Goal: Task Accomplishment & Management: Manage account settings

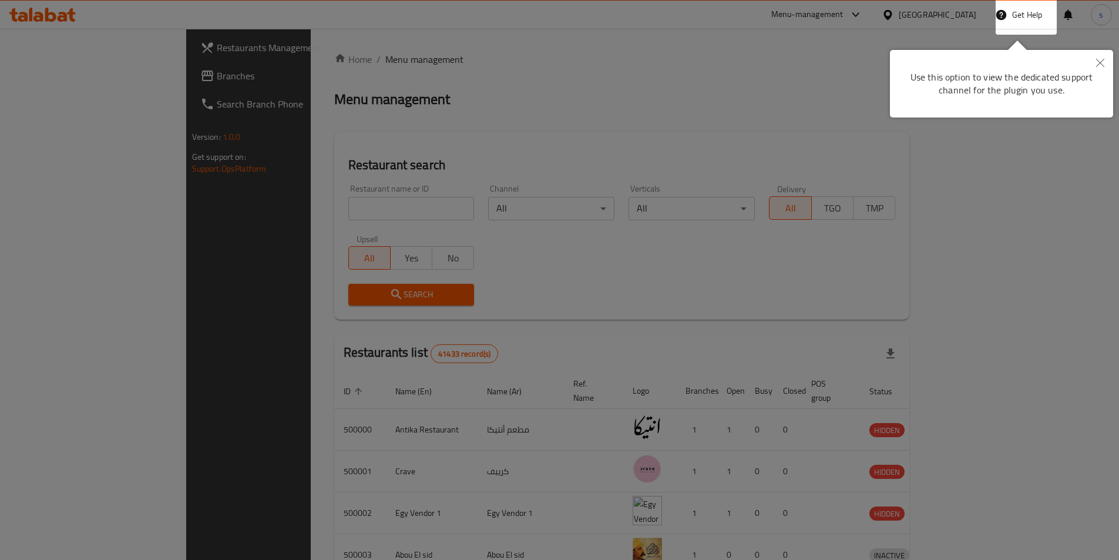
click at [1104, 60] on button "Close" at bounding box center [1100, 63] width 26 height 27
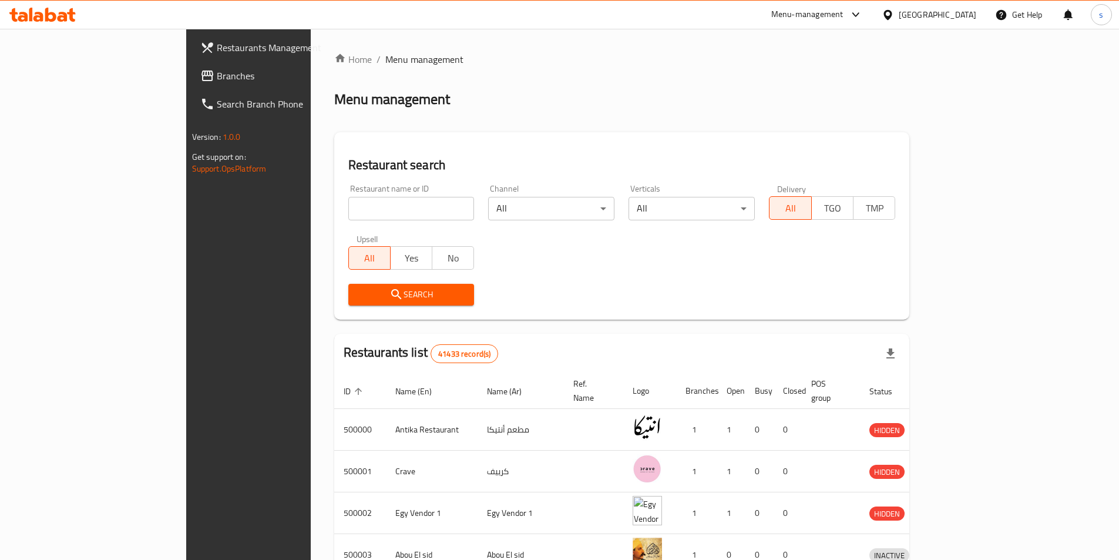
click at [894, 10] on icon at bounding box center [887, 15] width 12 height 12
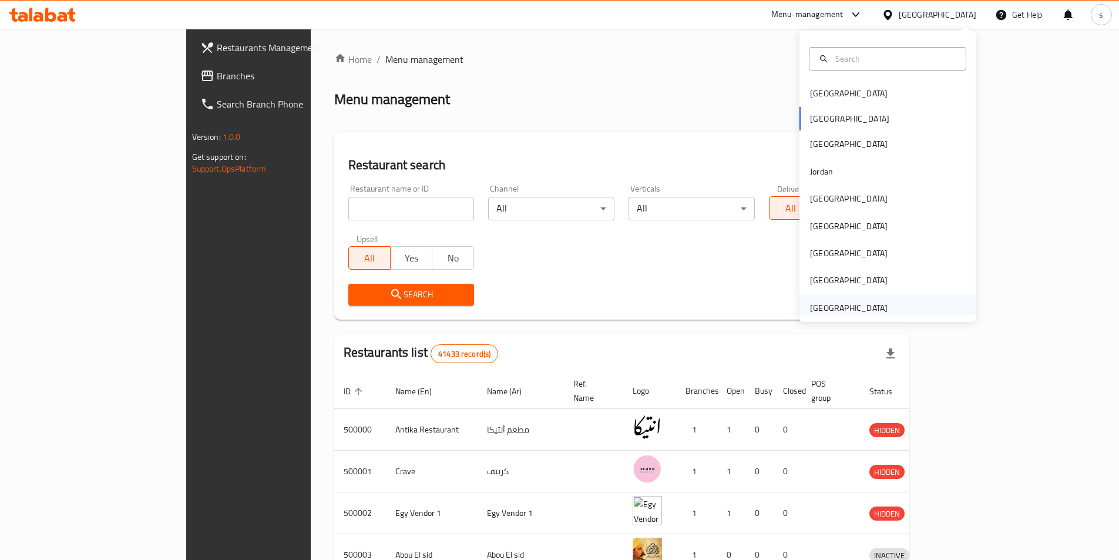
click at [860, 303] on div "[GEOGRAPHIC_DATA]" at bounding box center [849, 307] width 78 height 13
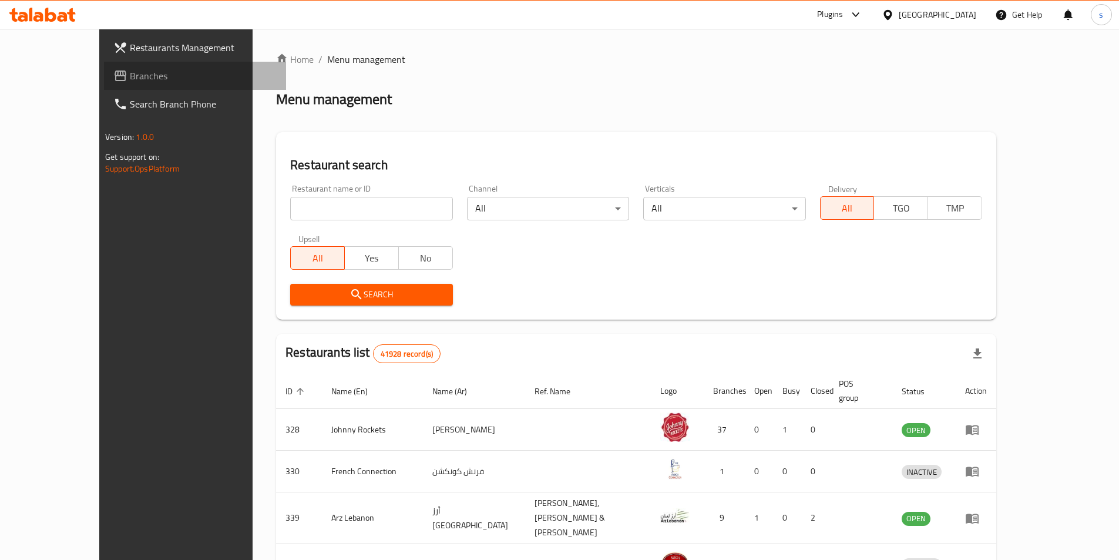
click at [130, 69] on span "Branches" at bounding box center [203, 76] width 147 height 14
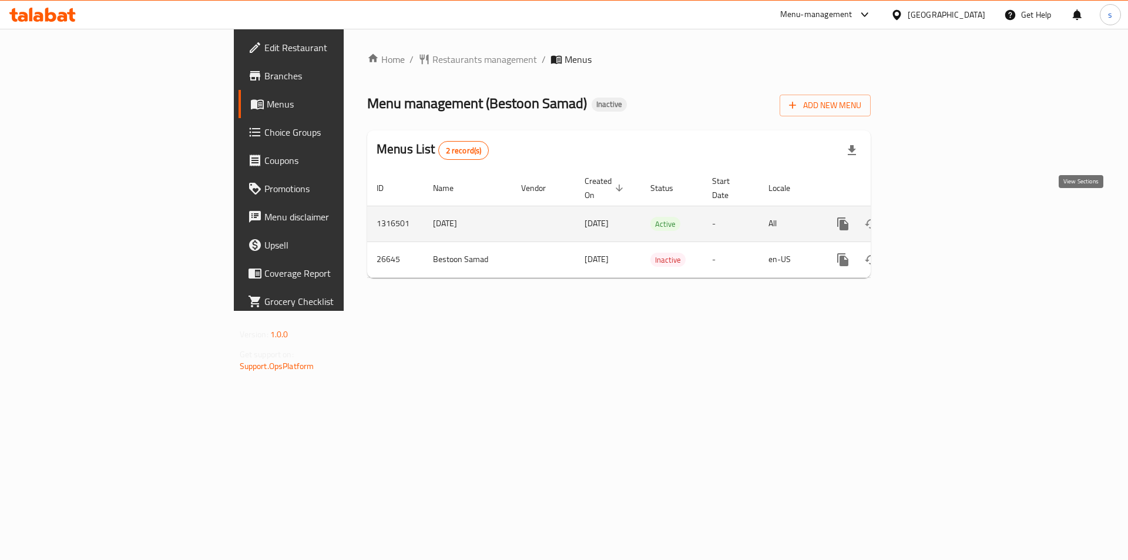
click at [933, 218] on icon "enhanced table" at bounding box center [927, 223] width 11 height 11
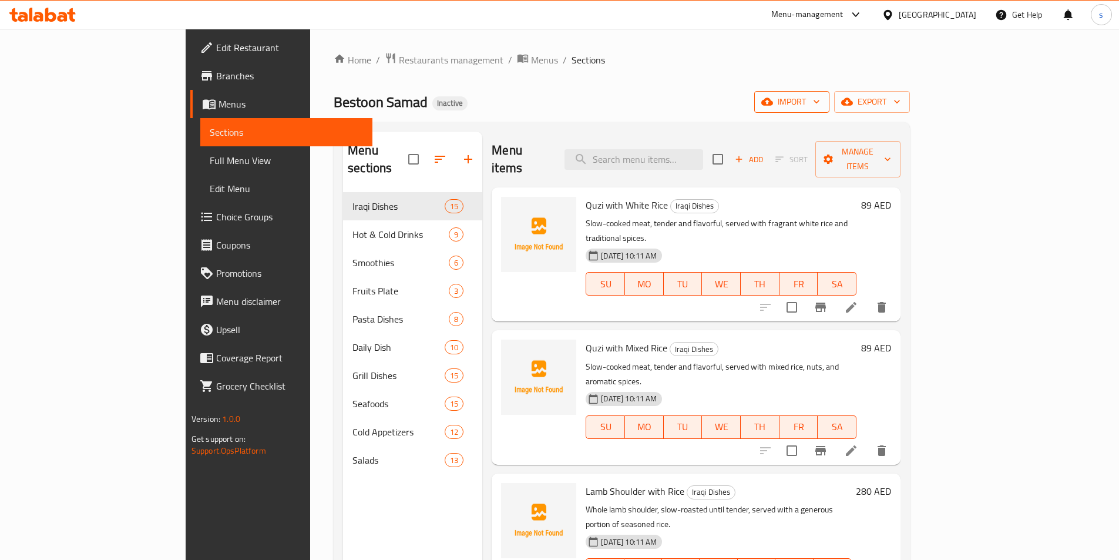
click at [820, 103] on span "import" at bounding box center [791, 102] width 56 height 15
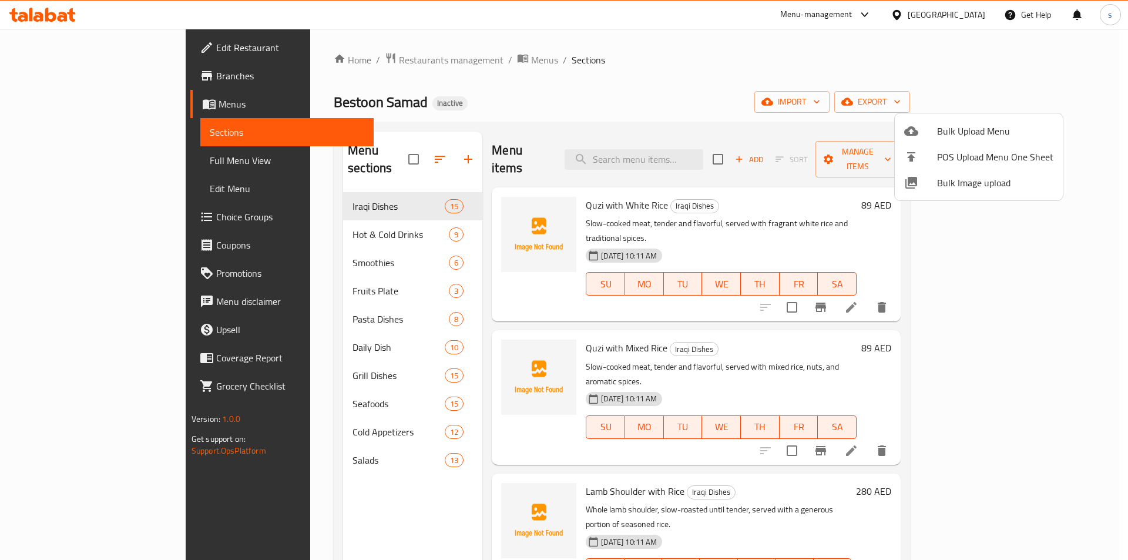
click at [952, 132] on span "Bulk Upload Menu" at bounding box center [995, 131] width 116 height 14
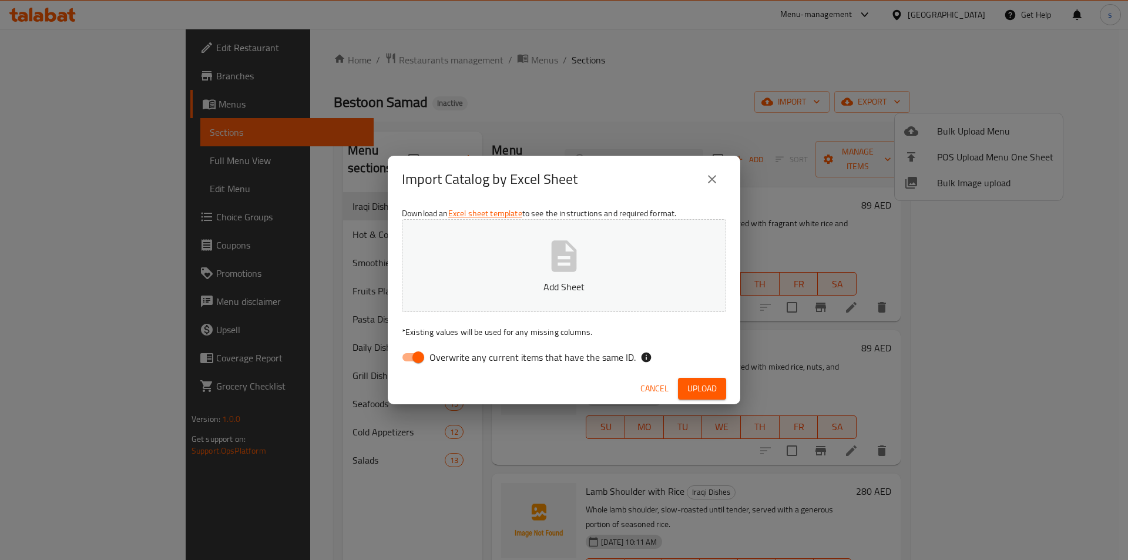
click at [409, 358] on input "Overwrite any current items that have the same ID." at bounding box center [418, 357] width 67 height 22
checkbox input "false"
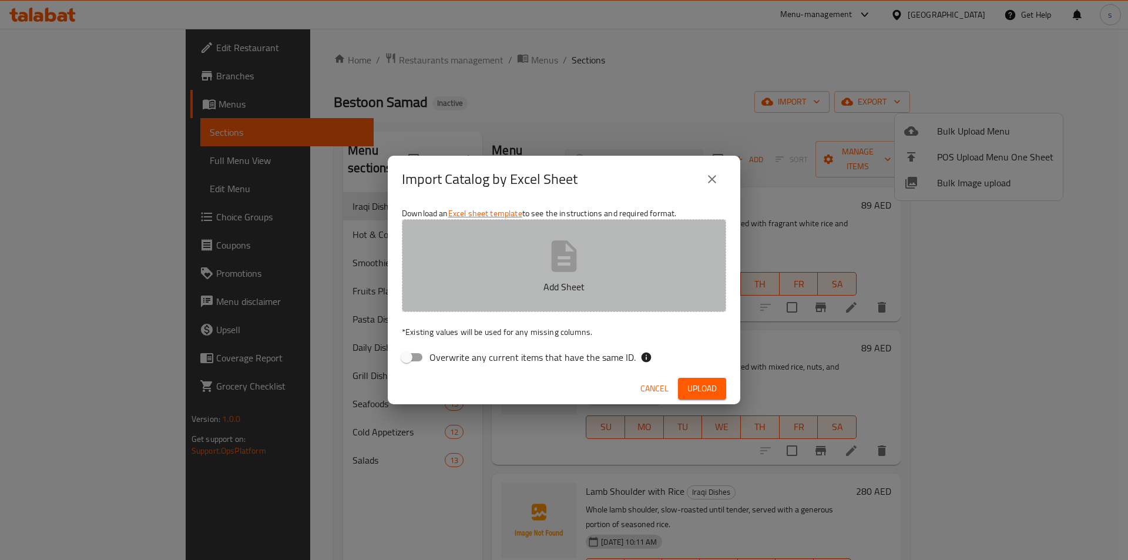
click at [484, 268] on button "Add Sheet" at bounding box center [564, 265] width 324 height 93
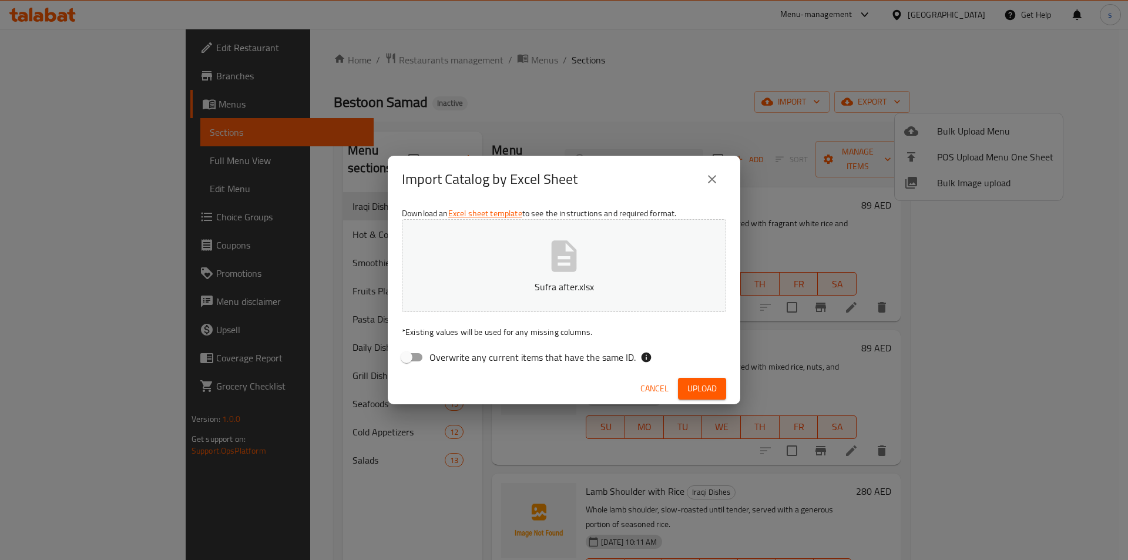
click at [704, 386] on span "Upload" at bounding box center [701, 388] width 29 height 15
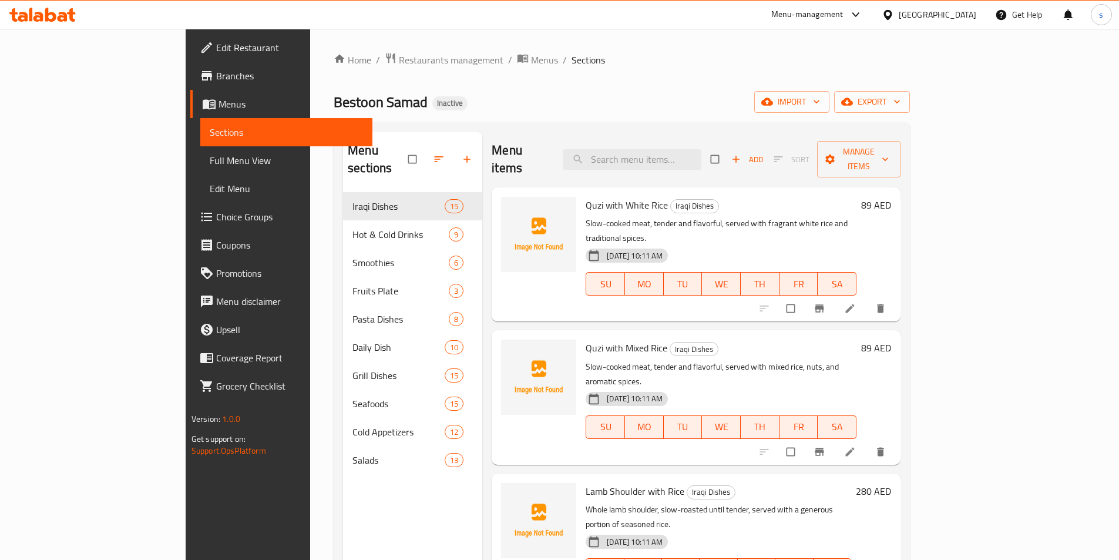
click at [218, 104] on span "Menus" at bounding box center [290, 104] width 144 height 14
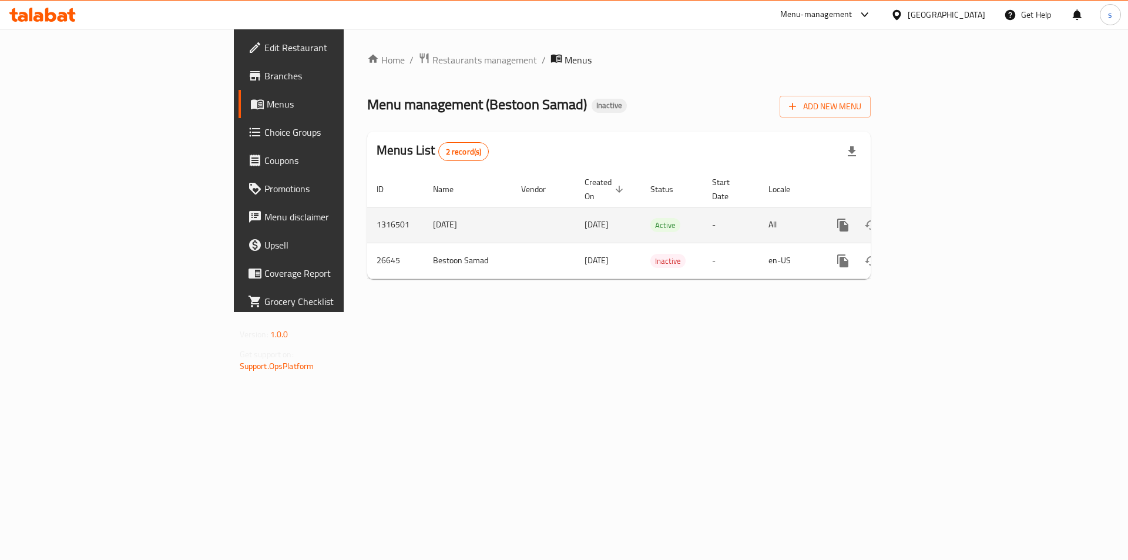
click at [934, 218] on icon "enhanced table" at bounding box center [927, 225] width 14 height 14
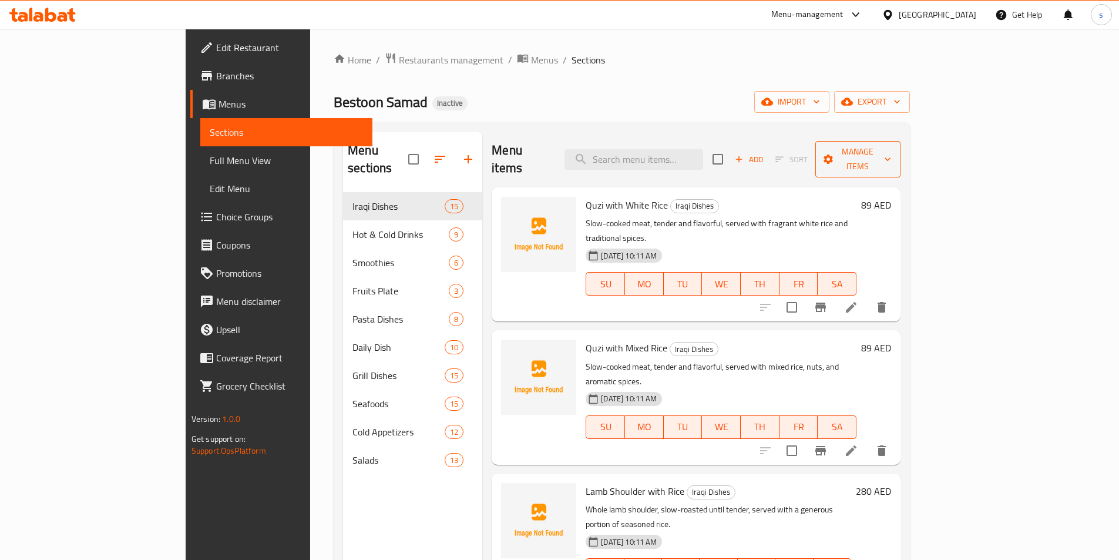
click at [891, 154] on span "Manage items" at bounding box center [857, 158] width 66 height 29
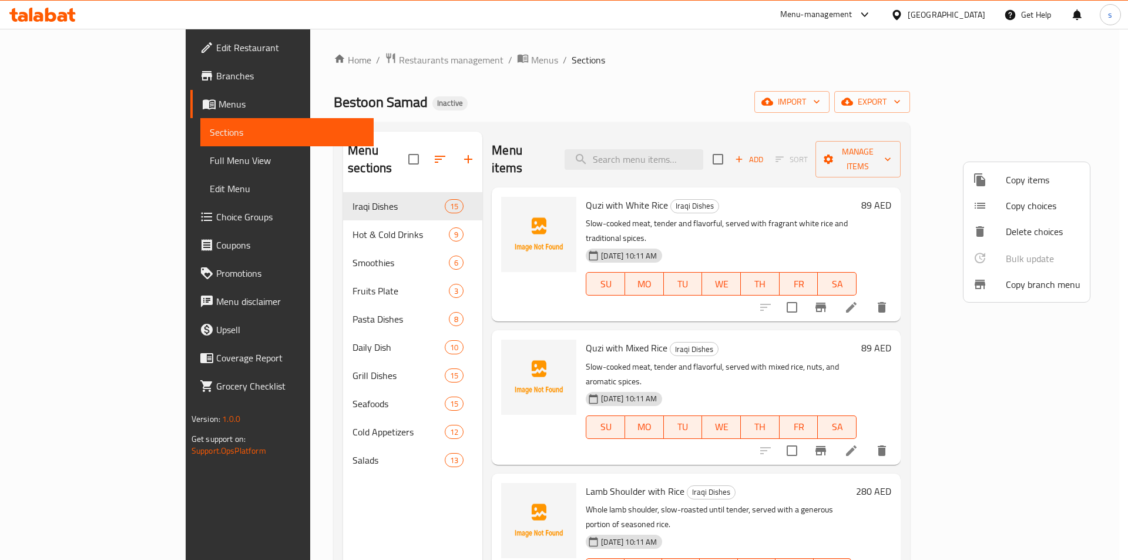
click at [921, 105] on div at bounding box center [564, 280] width 1128 height 560
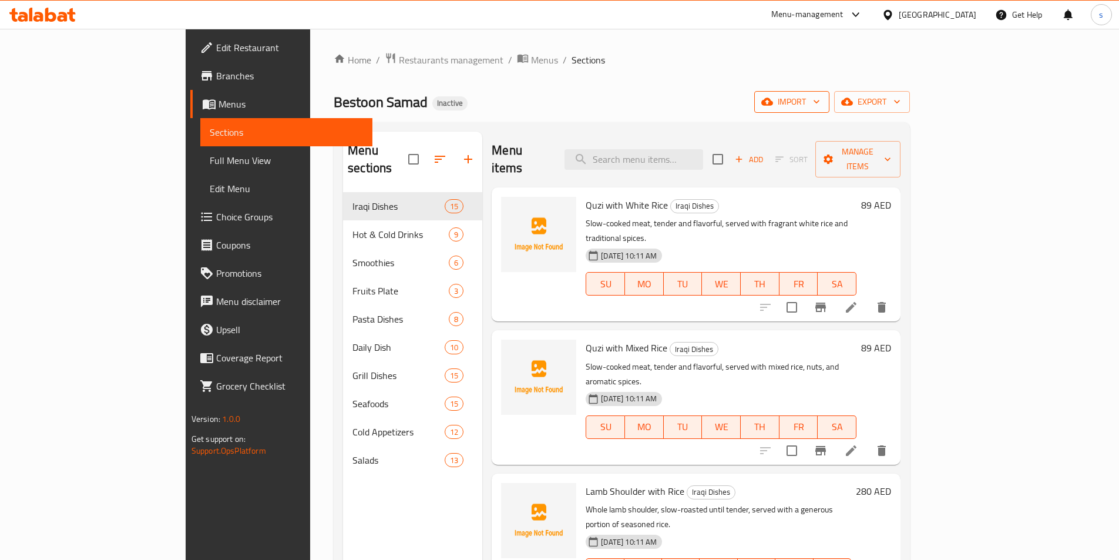
click at [820, 103] on span "import" at bounding box center [791, 102] width 56 height 15
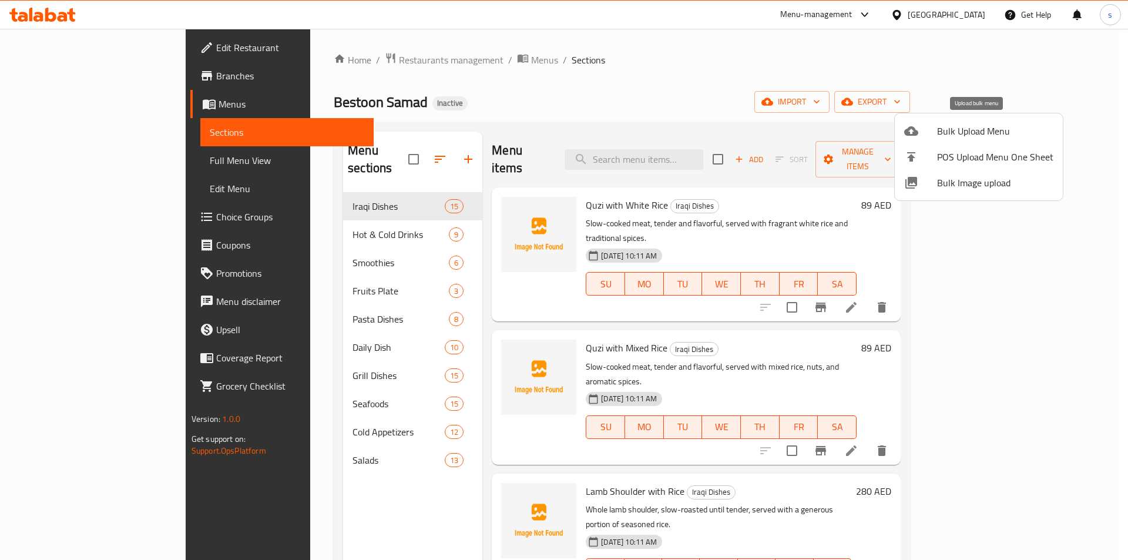
click at [923, 136] on div at bounding box center [920, 131] width 33 height 14
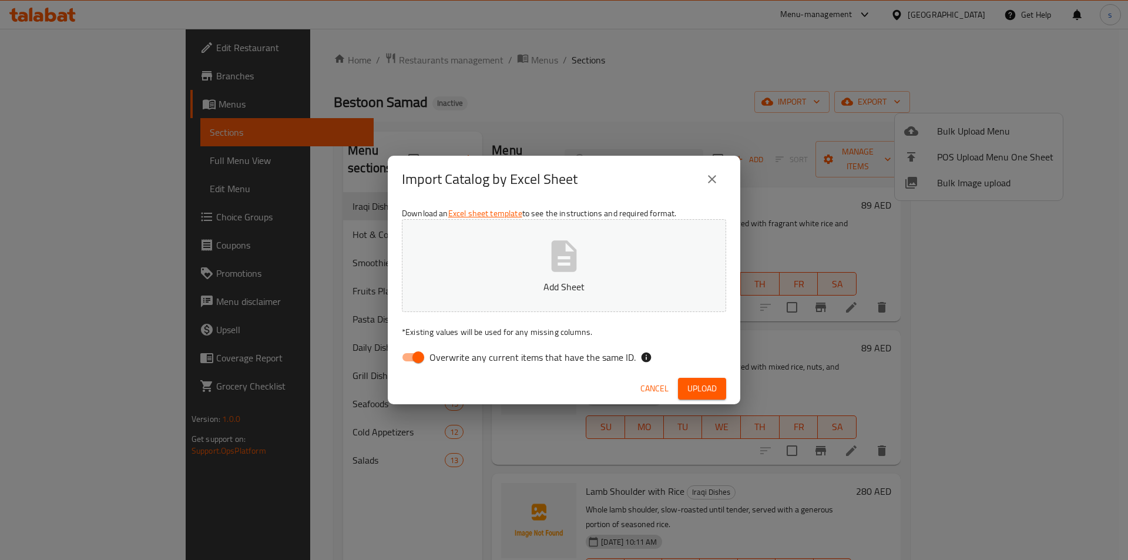
click at [413, 361] on input "Overwrite any current items that have the same ID." at bounding box center [418, 357] width 67 height 22
checkbox input "false"
click at [487, 284] on p "Add Sheet" at bounding box center [564, 287] width 288 height 14
click at [703, 386] on span "Upload" at bounding box center [701, 388] width 29 height 15
click at [708, 175] on icon "close" at bounding box center [712, 179] width 14 height 14
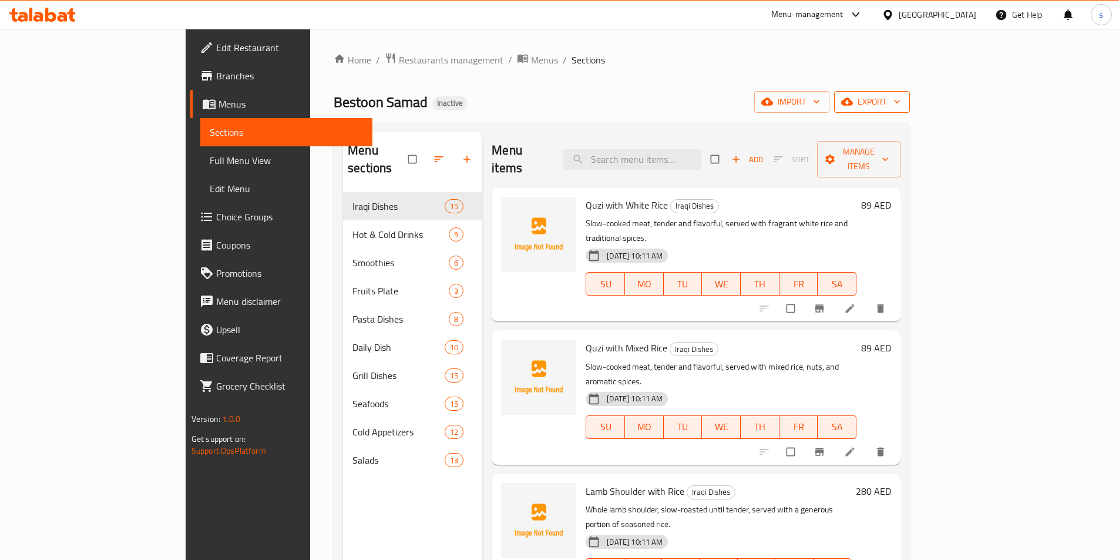
click at [900, 97] on span "export" at bounding box center [871, 102] width 57 height 15
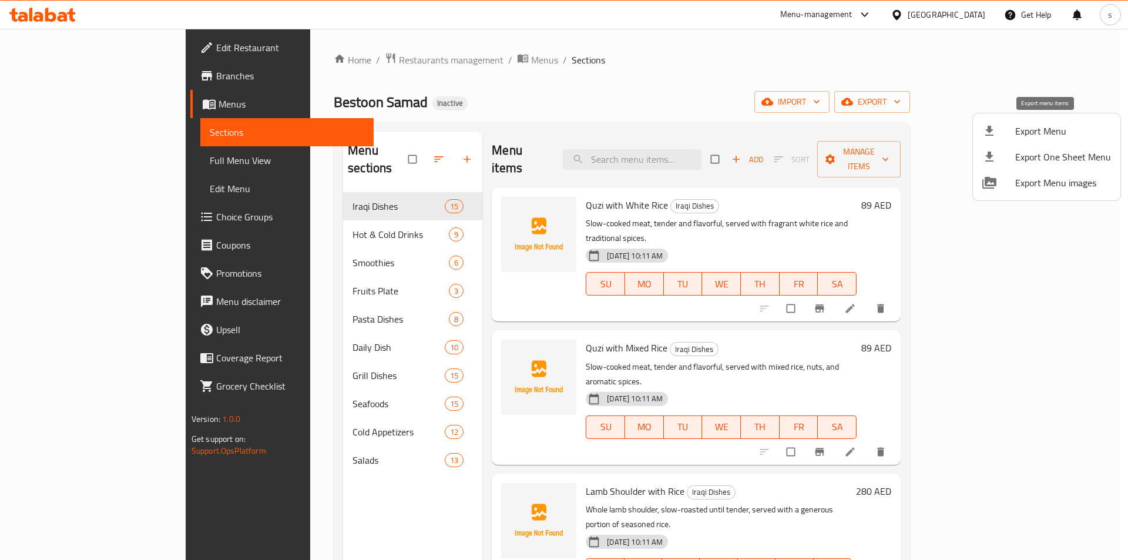
click at [944, 87] on div at bounding box center [564, 280] width 1128 height 560
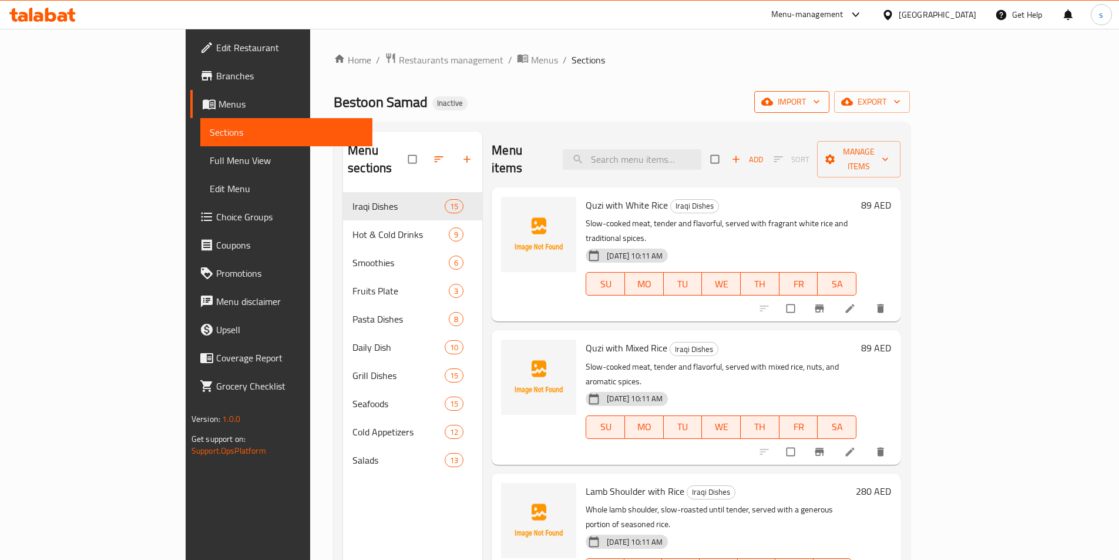
click at [820, 108] on span "import" at bounding box center [791, 102] width 56 height 15
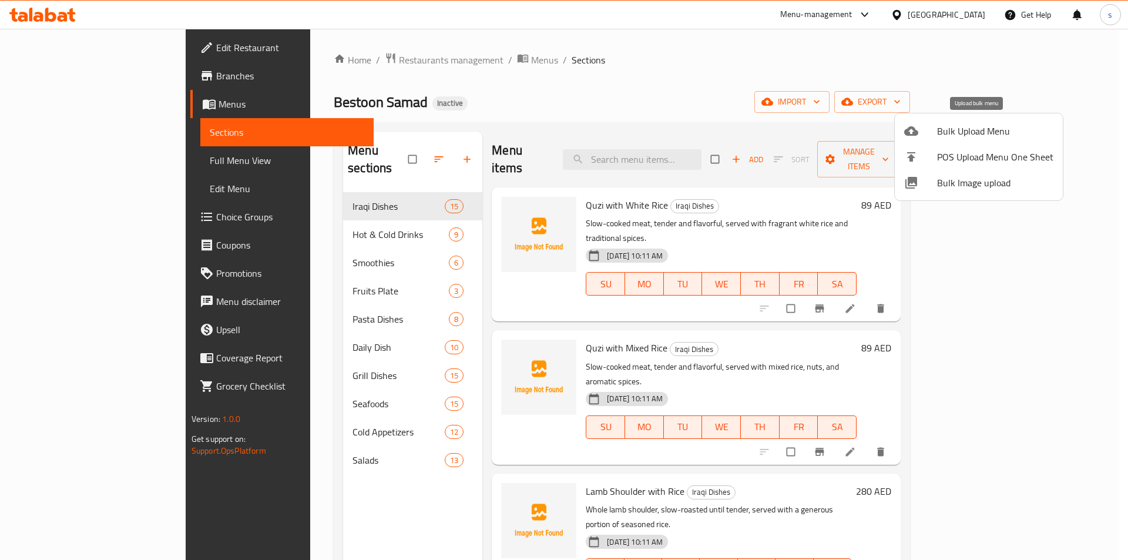
click at [941, 133] on span "Bulk Upload Menu" at bounding box center [995, 131] width 116 height 14
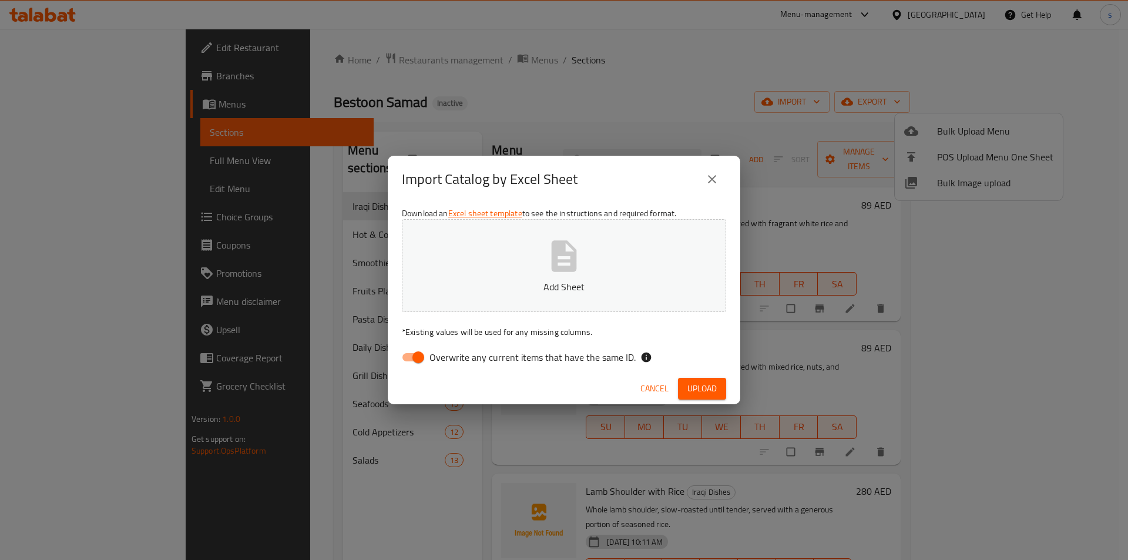
click at [408, 358] on input "Overwrite any current items that have the same ID." at bounding box center [418, 357] width 67 height 22
checkbox input "false"
click at [484, 243] on button "Add Sheet" at bounding box center [564, 265] width 324 height 93
click at [696, 382] on span "Upload" at bounding box center [701, 388] width 29 height 15
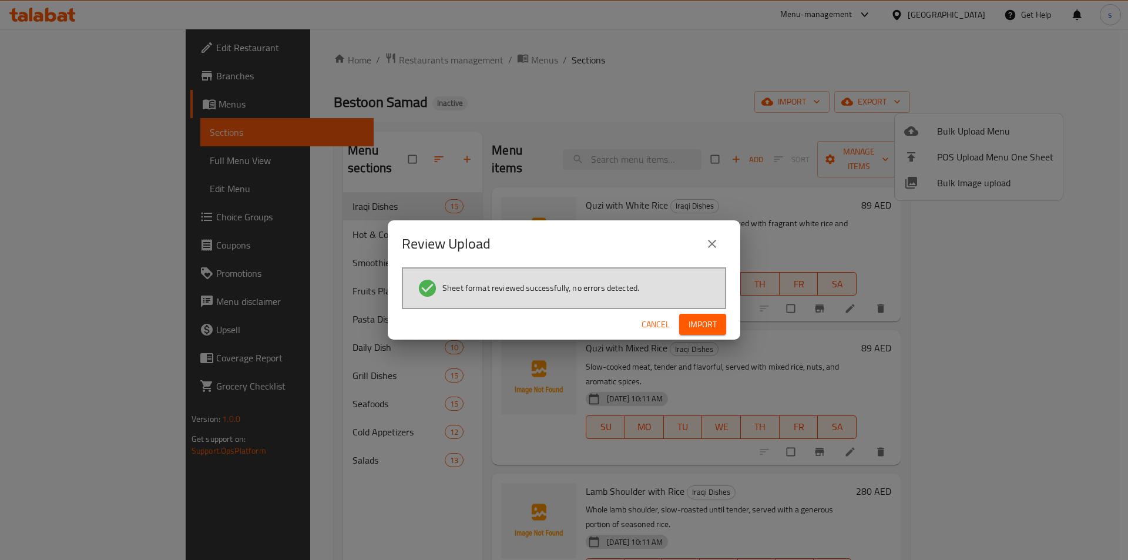
click at [701, 326] on span "Import" at bounding box center [702, 324] width 28 height 15
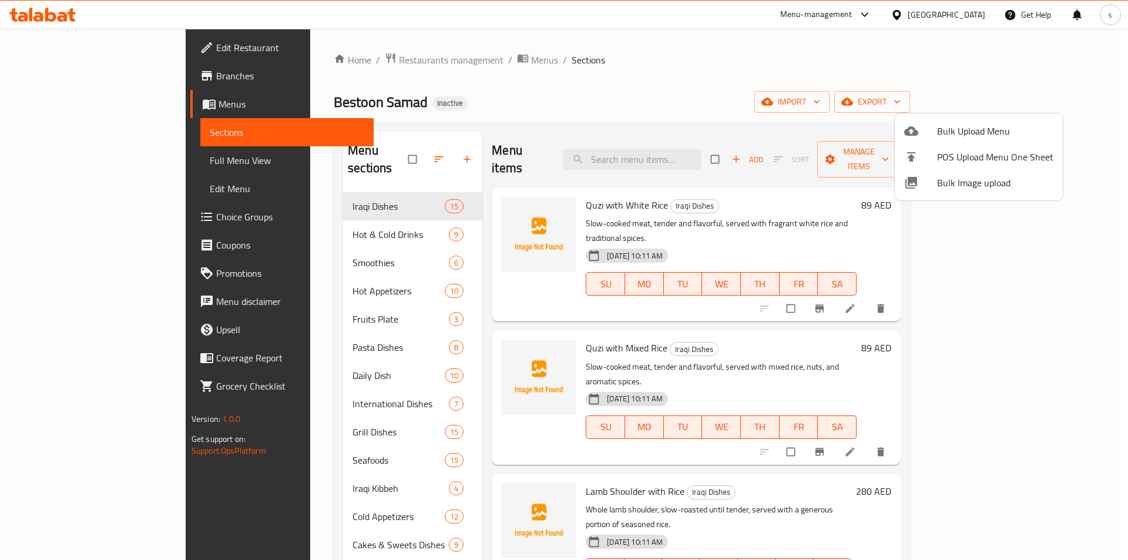
click at [798, 67] on div at bounding box center [564, 280] width 1128 height 560
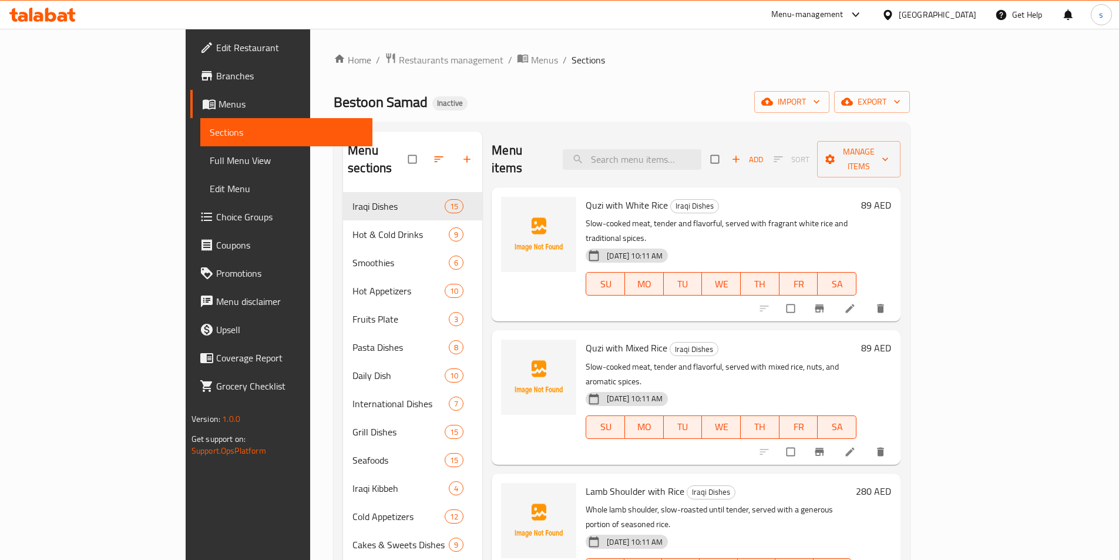
click at [910, 90] on div "Home / Restaurants management / Menus / Sections Bestoon Samad Inactive import …" at bounding box center [622, 376] width 576 height 648
click at [900, 96] on span "export" at bounding box center [871, 102] width 57 height 15
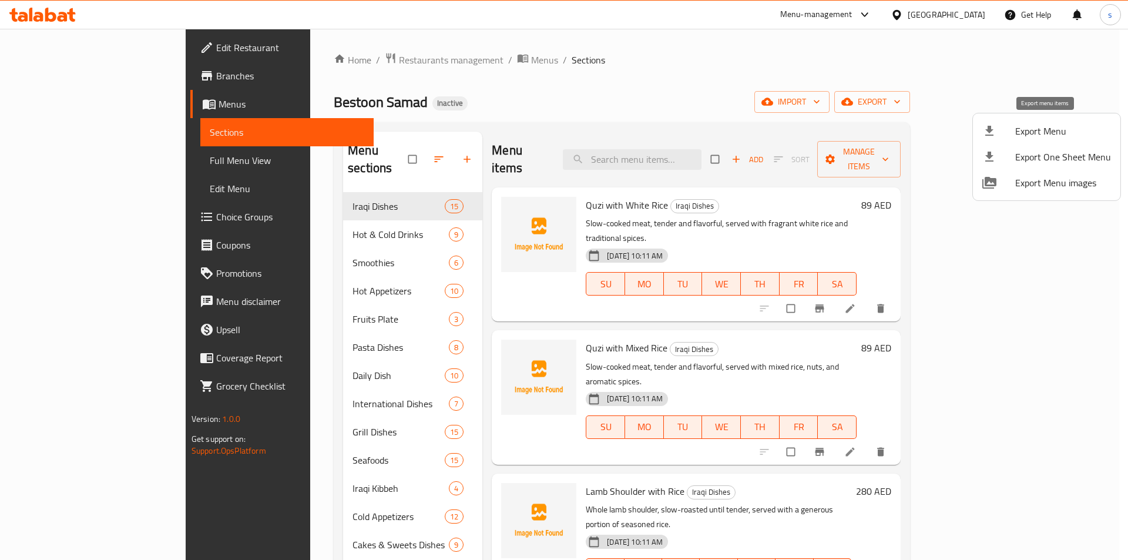
click at [1027, 127] on span "Export Menu" at bounding box center [1063, 131] width 96 height 14
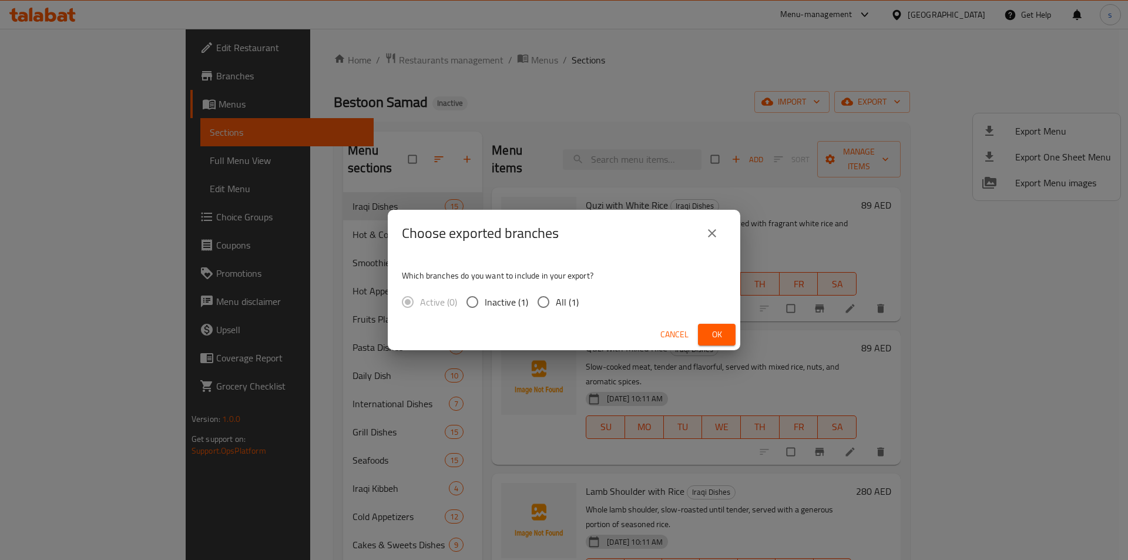
click at [541, 302] on input "All (1)" at bounding box center [543, 302] width 25 height 25
radio input "true"
click at [703, 332] on button "Ok" at bounding box center [717, 335] width 38 height 22
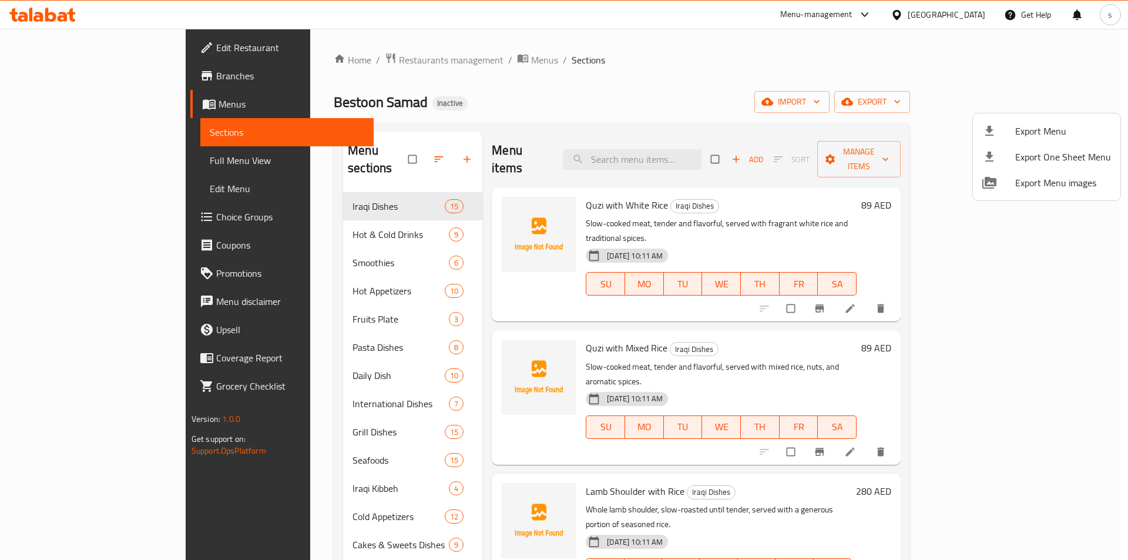
click at [516, 80] on div at bounding box center [564, 280] width 1128 height 560
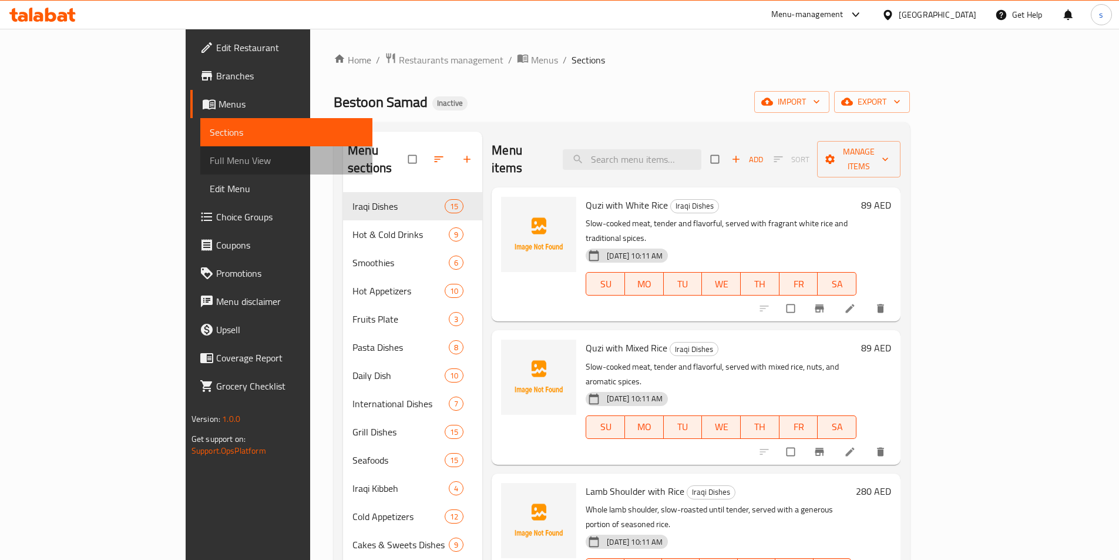
click at [210, 158] on span "Full Menu View" at bounding box center [286, 160] width 153 height 14
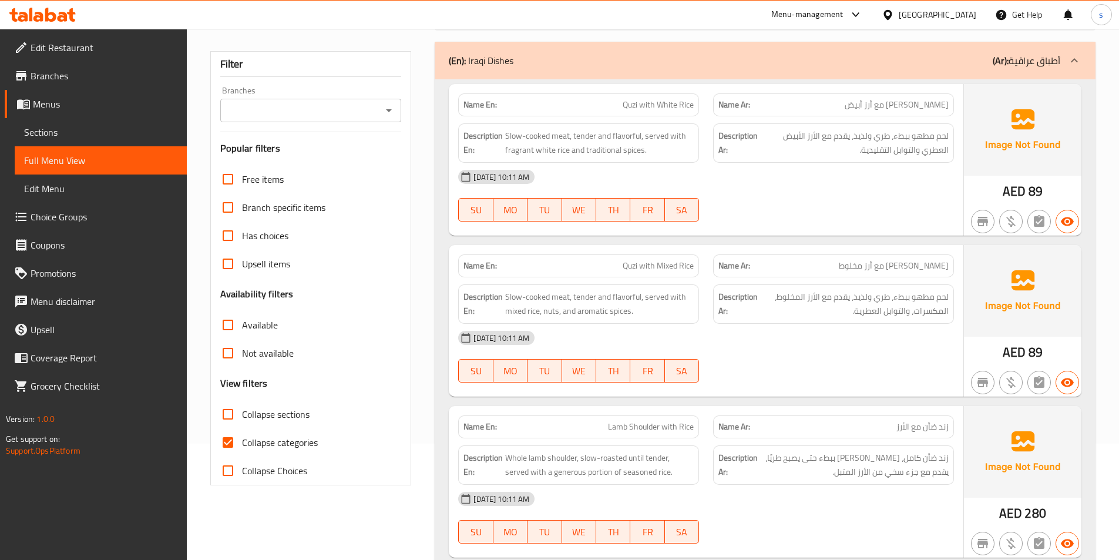
scroll to position [117, 0]
click at [236, 447] on input "Collapse categories" at bounding box center [228, 441] width 28 height 28
checkbox input "false"
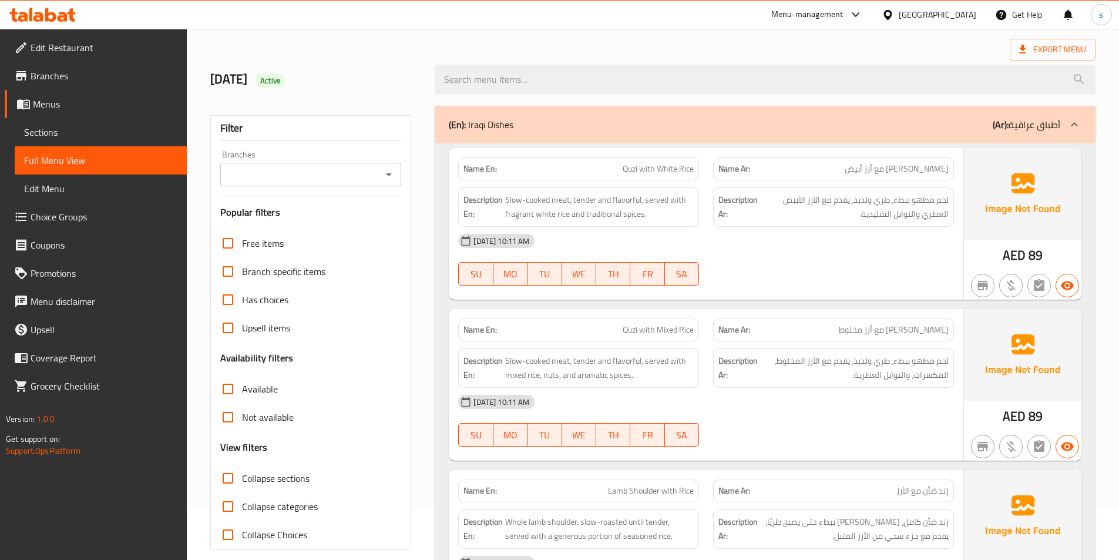
scroll to position [0, 0]
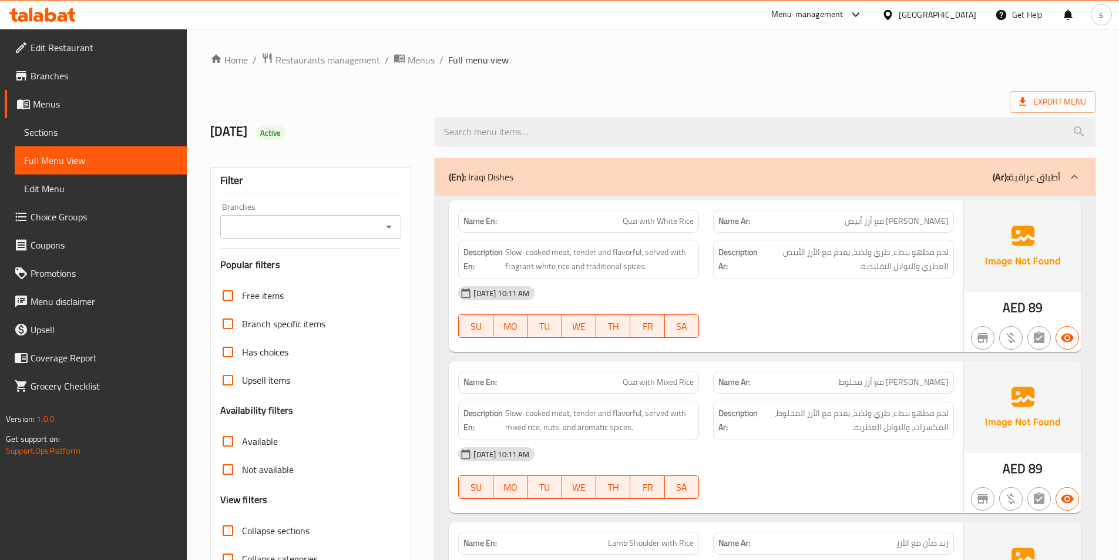
click at [234, 352] on input "Has choices" at bounding box center [228, 352] width 28 height 28
checkbox input "true"
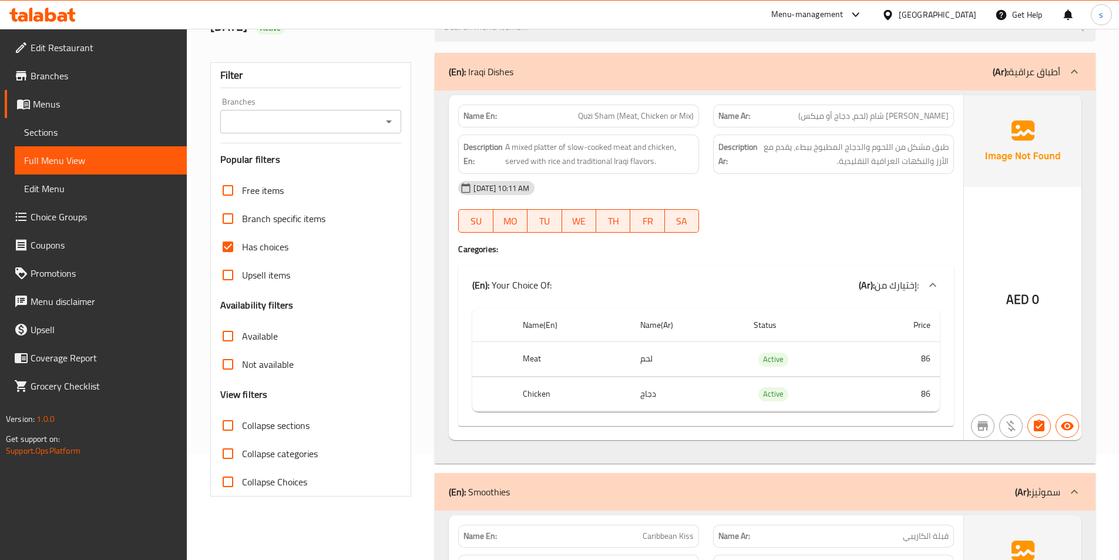
scroll to position [117, 0]
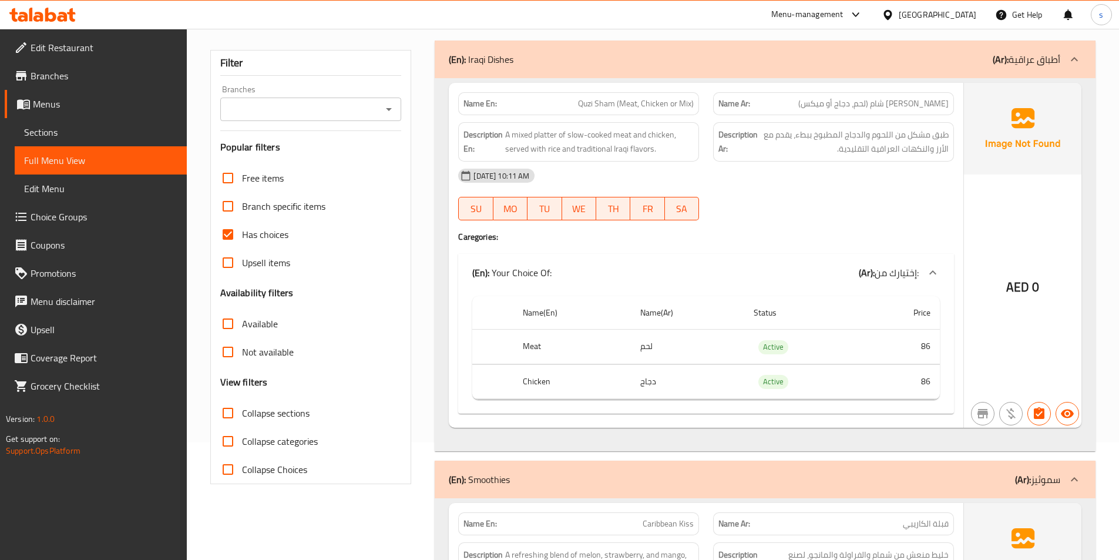
click at [857, 106] on span "[PERSON_NAME] شام (لحم، دجاج أو ميكس)" at bounding box center [873, 103] width 150 height 12
click at [859, 102] on span "[PERSON_NAME] شام (لحم، دجاج أو ميكس)" at bounding box center [873, 103] width 150 height 12
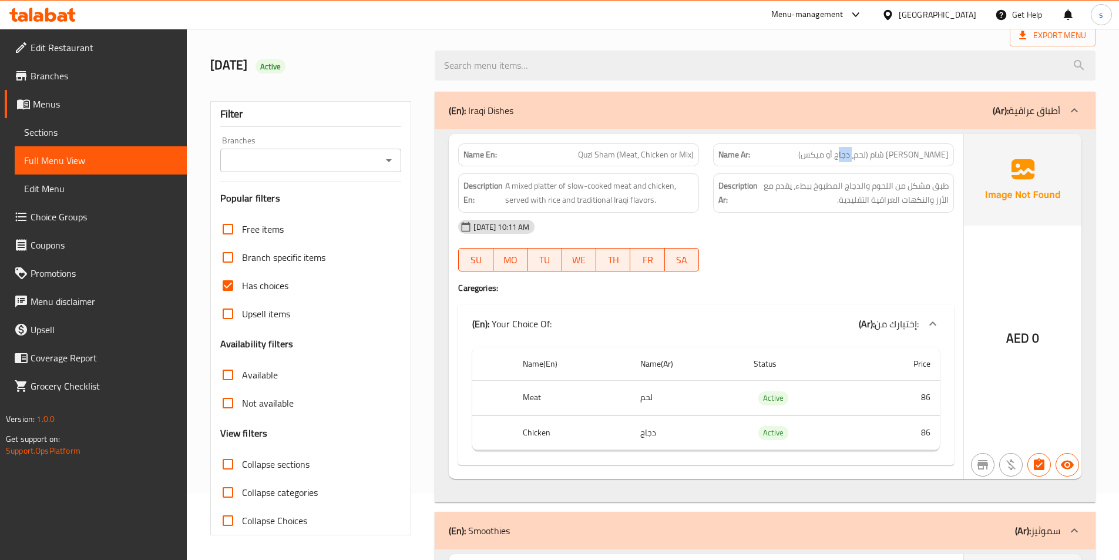
scroll to position [59, 0]
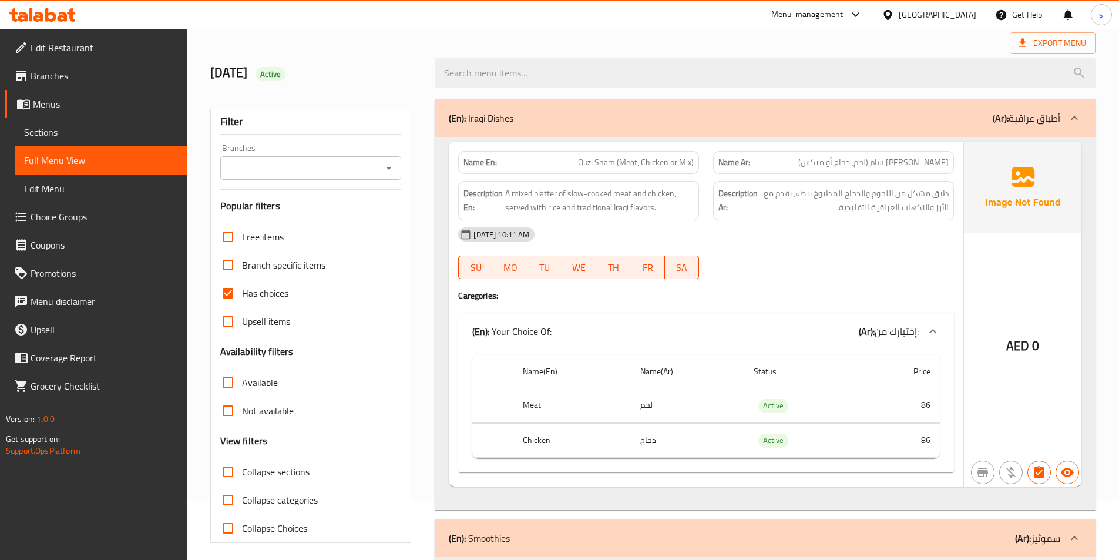
click at [740, 277] on div at bounding box center [833, 279] width 255 height 14
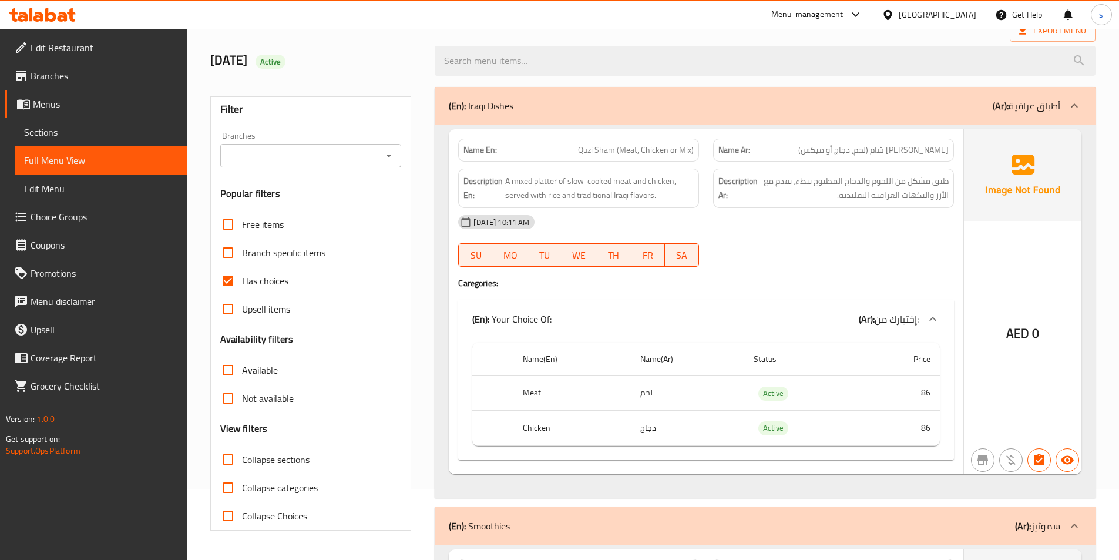
scroll to position [176, 0]
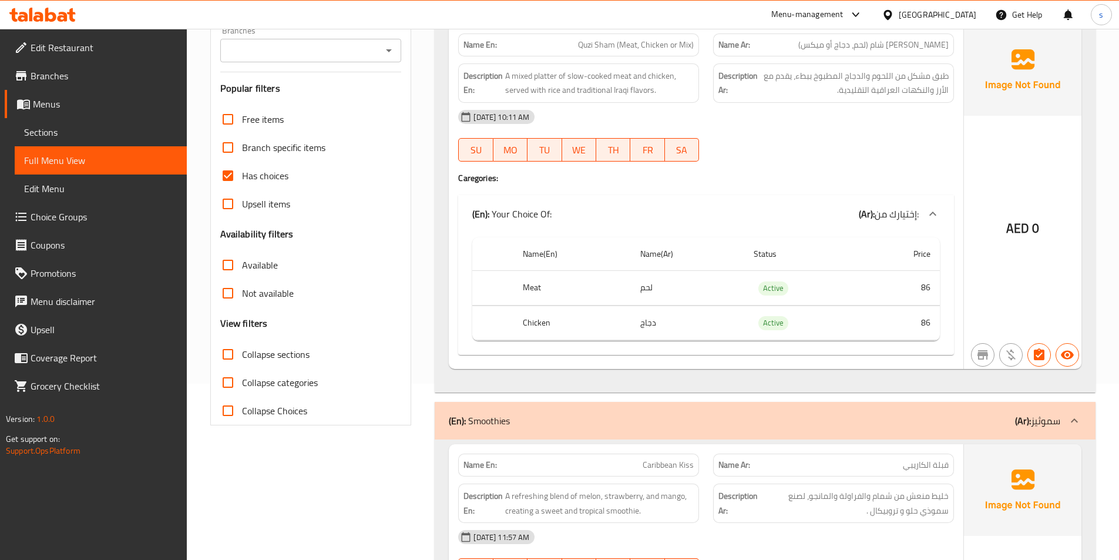
click at [90, 133] on span "Sections" at bounding box center [100, 132] width 153 height 14
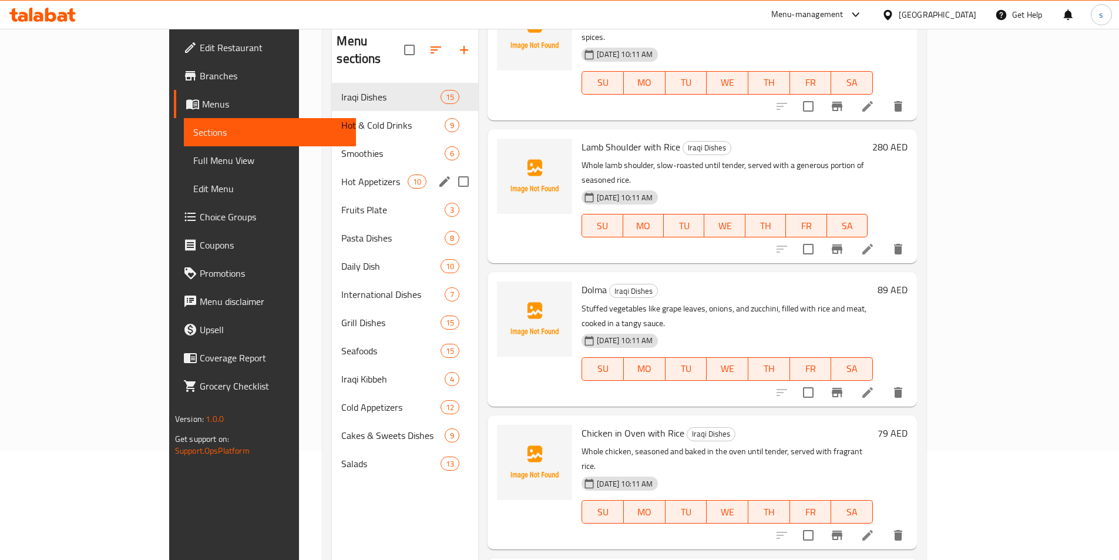
scroll to position [117, 0]
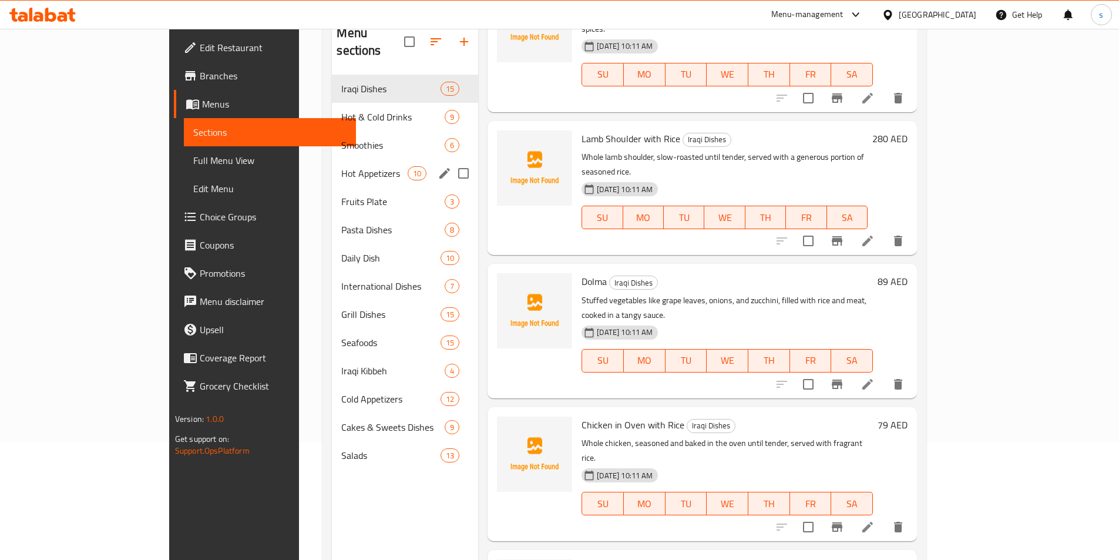
click at [451, 161] on input "Menu sections" at bounding box center [463, 173] width 25 height 25
checkbox input "true"
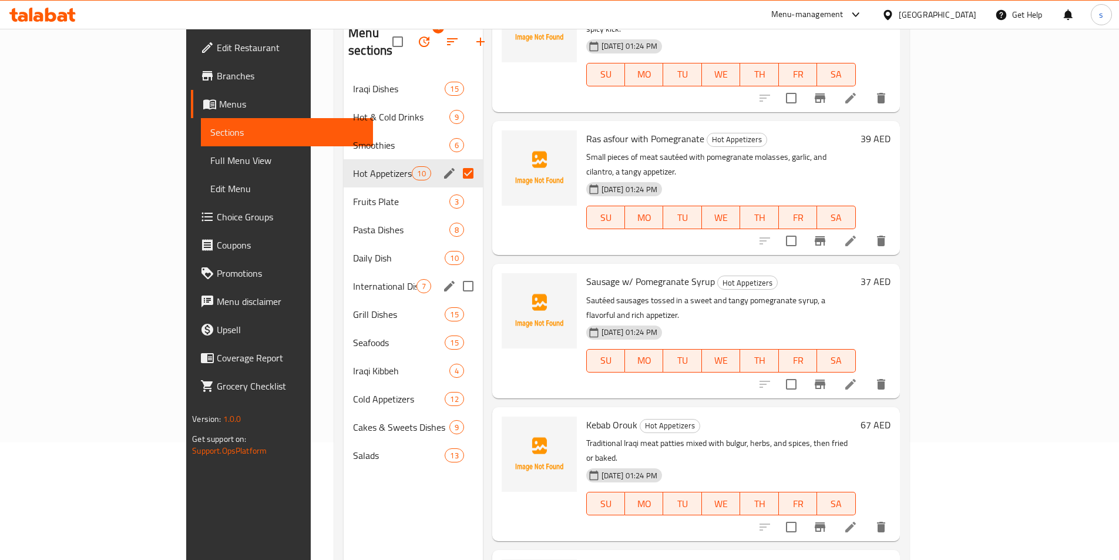
click at [456, 274] on input "Menu sections" at bounding box center [468, 286] width 25 height 25
checkbox input "true"
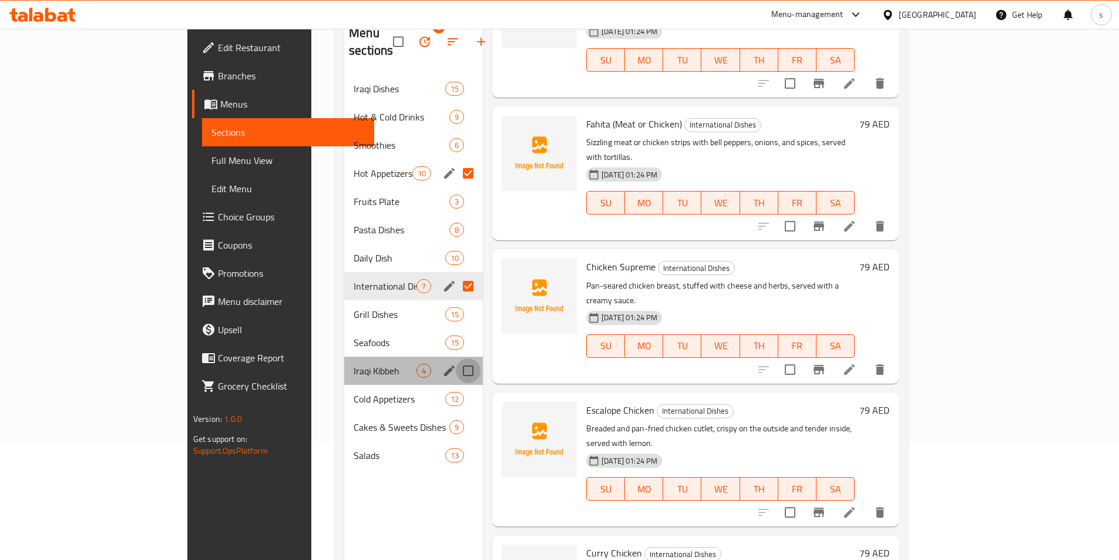
click at [456, 358] on input "Menu sections" at bounding box center [468, 370] width 25 height 25
checkbox input "true"
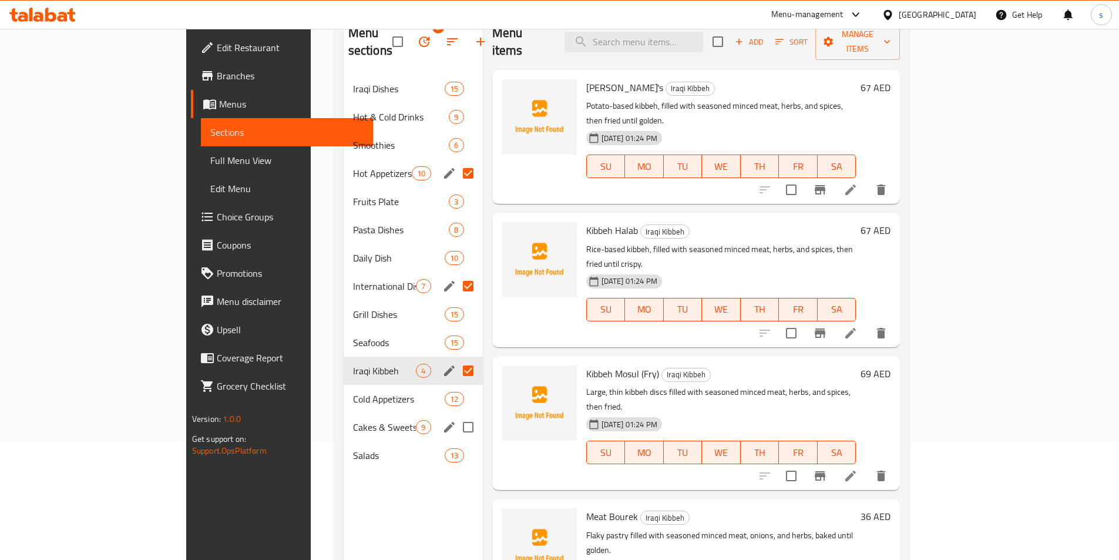
click at [456, 415] on input "Menu sections" at bounding box center [468, 427] width 25 height 25
checkbox input "true"
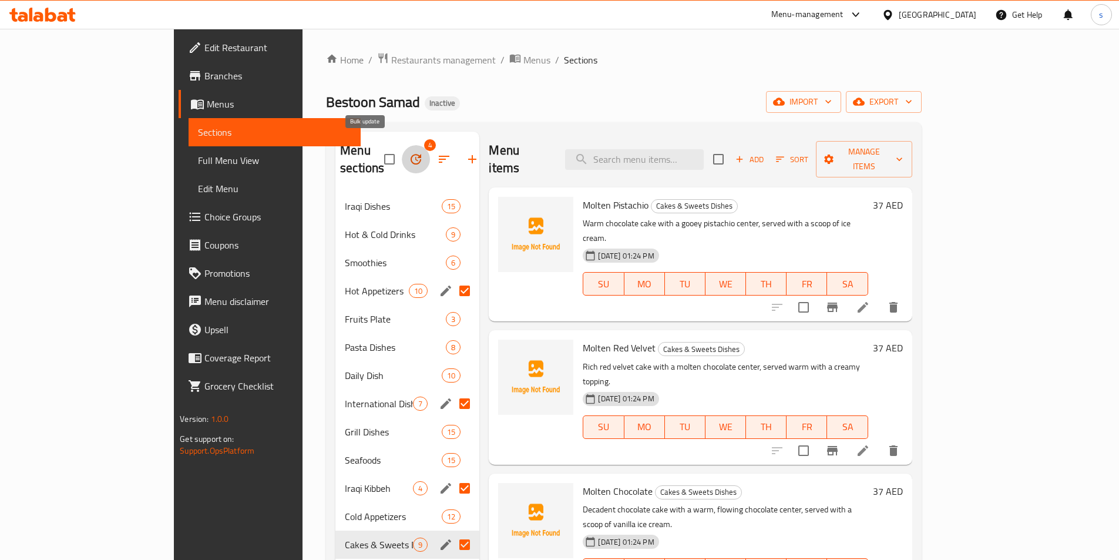
click at [410, 156] on icon "button" at bounding box center [415, 159] width 11 height 11
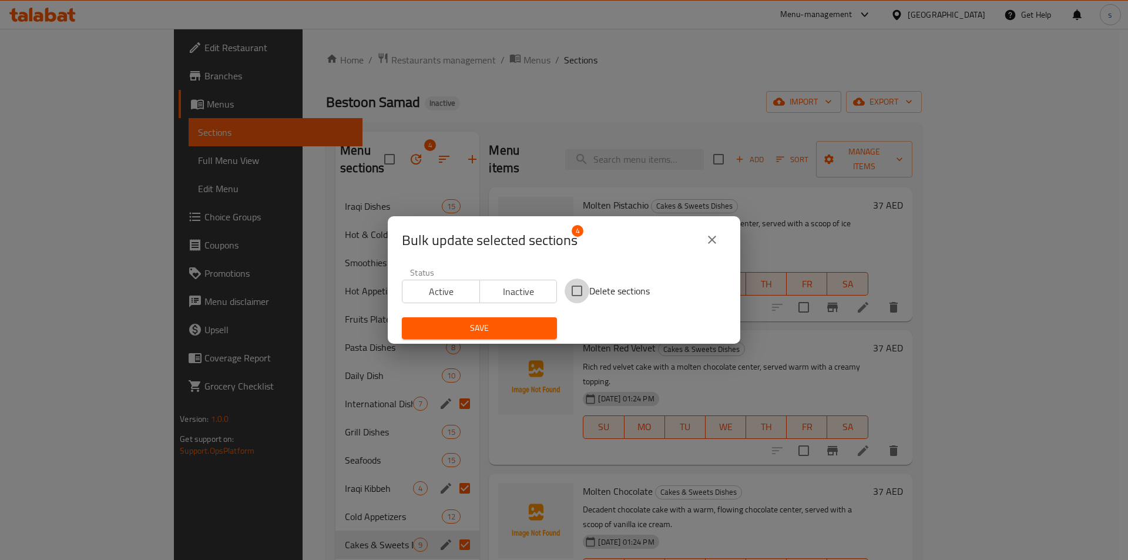
click at [573, 294] on input "Delete sections" at bounding box center [576, 290] width 25 height 25
checkbox input "true"
click at [504, 330] on span "Save" at bounding box center [479, 328] width 136 height 15
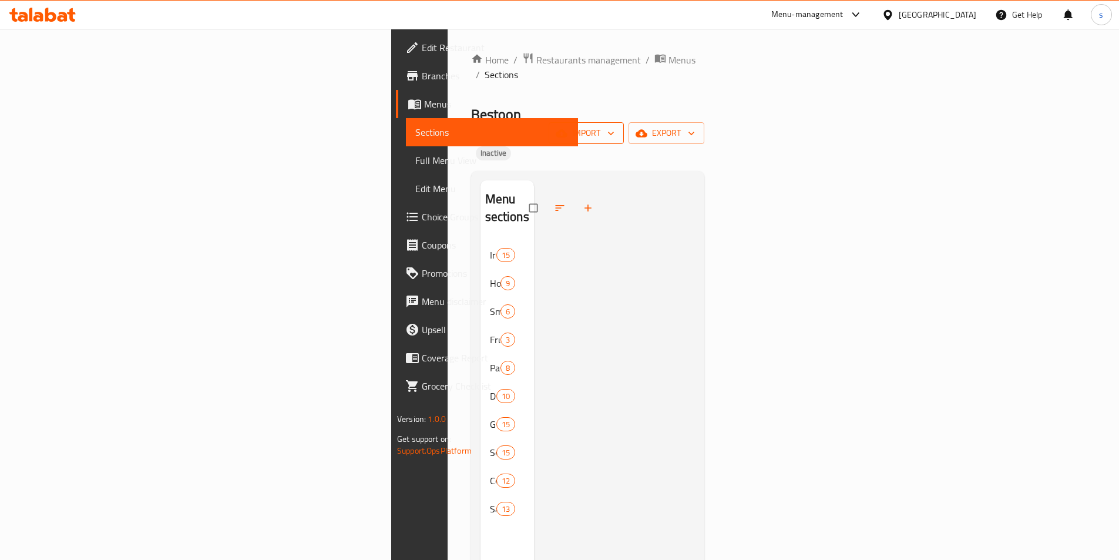
click at [614, 126] on span "import" at bounding box center [586, 133] width 56 height 15
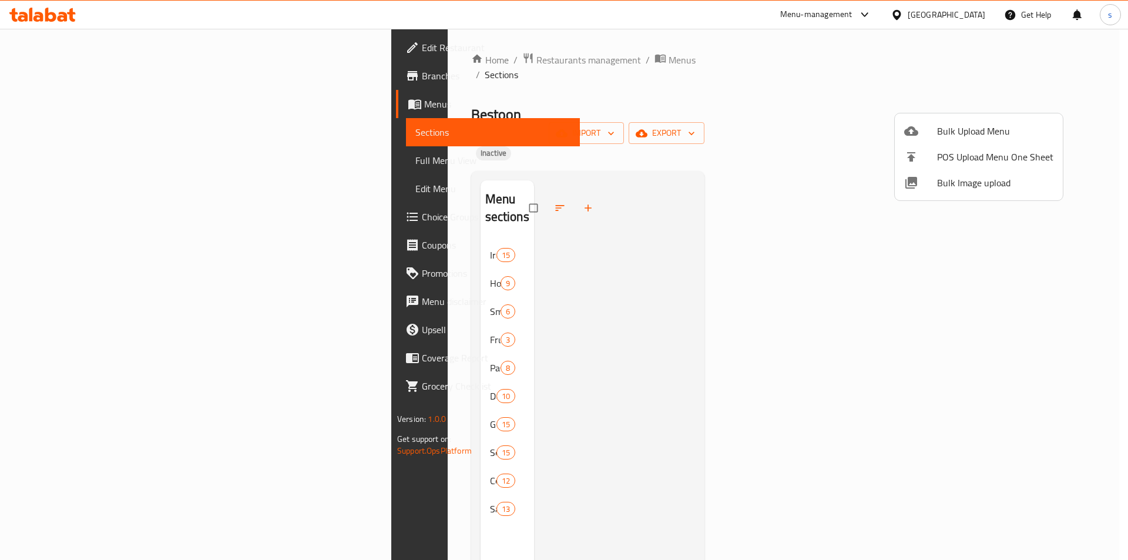
click at [963, 132] on span "Bulk Upload Menu" at bounding box center [995, 131] width 116 height 14
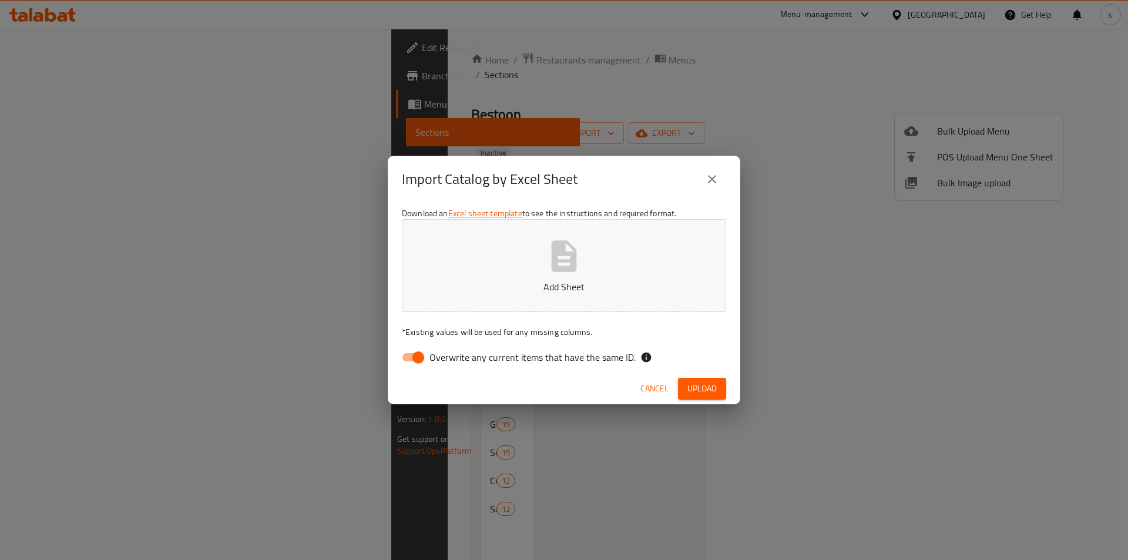
click at [468, 356] on span "Overwrite any current items that have the same ID." at bounding box center [532, 357] width 206 height 14
click at [452, 356] on input "Overwrite any current items that have the same ID." at bounding box center [418, 357] width 67 height 22
checkbox input "false"
click at [701, 386] on span "Upload" at bounding box center [701, 388] width 29 height 15
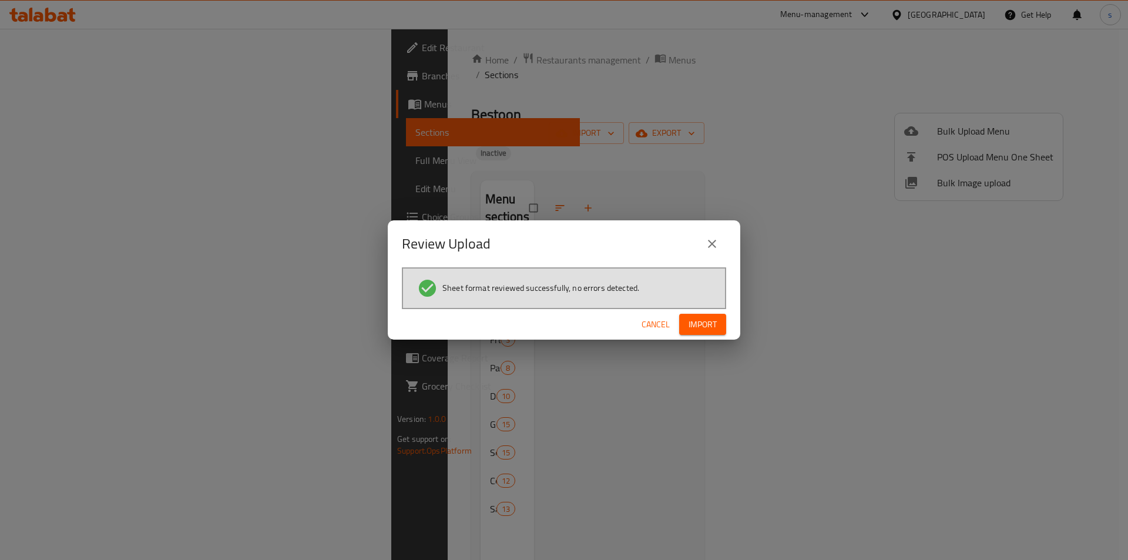
click at [698, 318] on span "Import" at bounding box center [702, 324] width 28 height 15
click at [709, 321] on icon "button" at bounding box center [708, 325] width 14 height 14
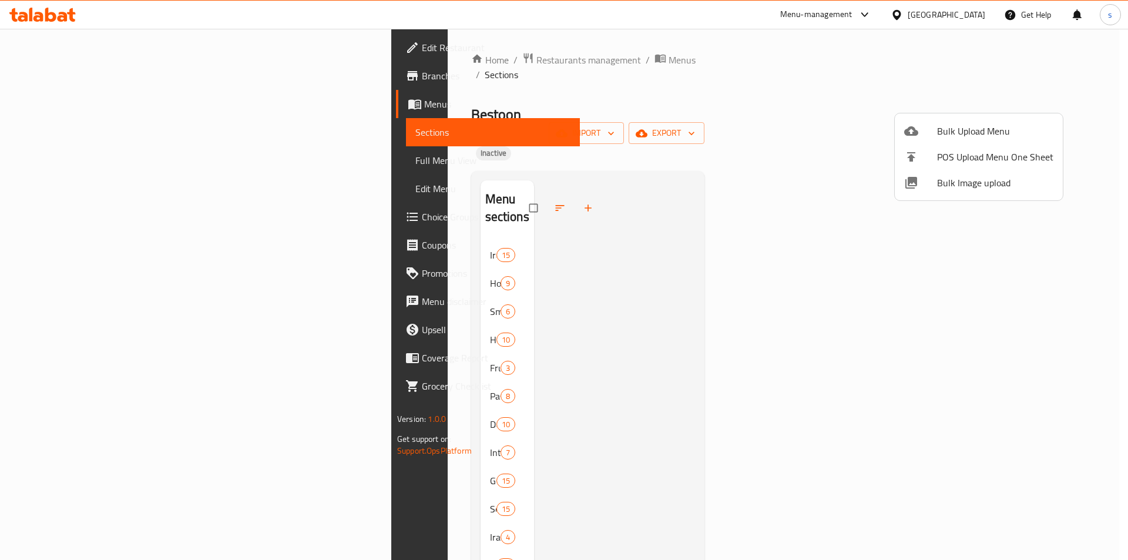
click at [65, 157] on div at bounding box center [564, 280] width 1128 height 560
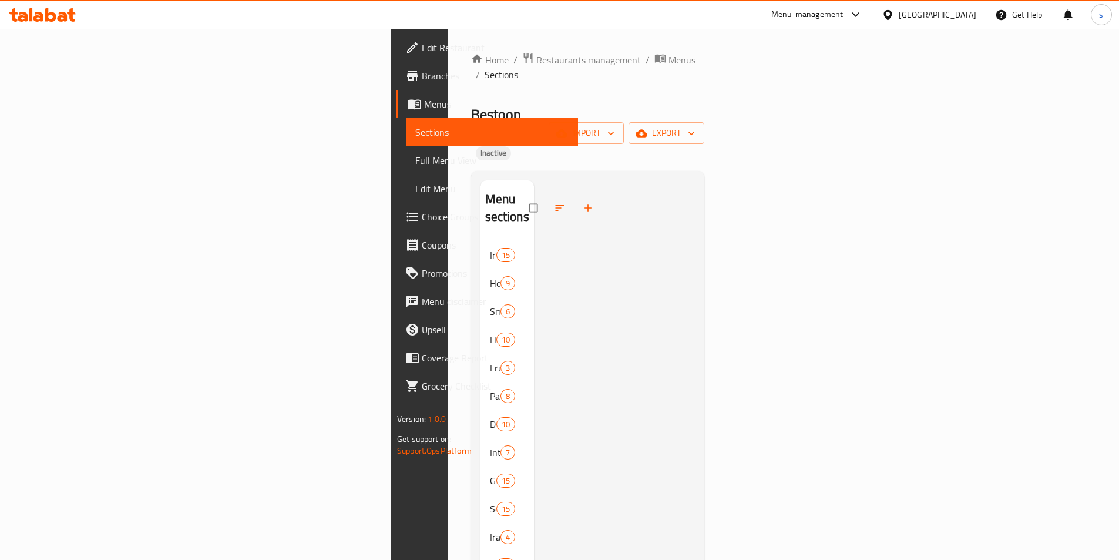
click at [415, 157] on span "Full Menu View" at bounding box center [491, 160] width 153 height 14
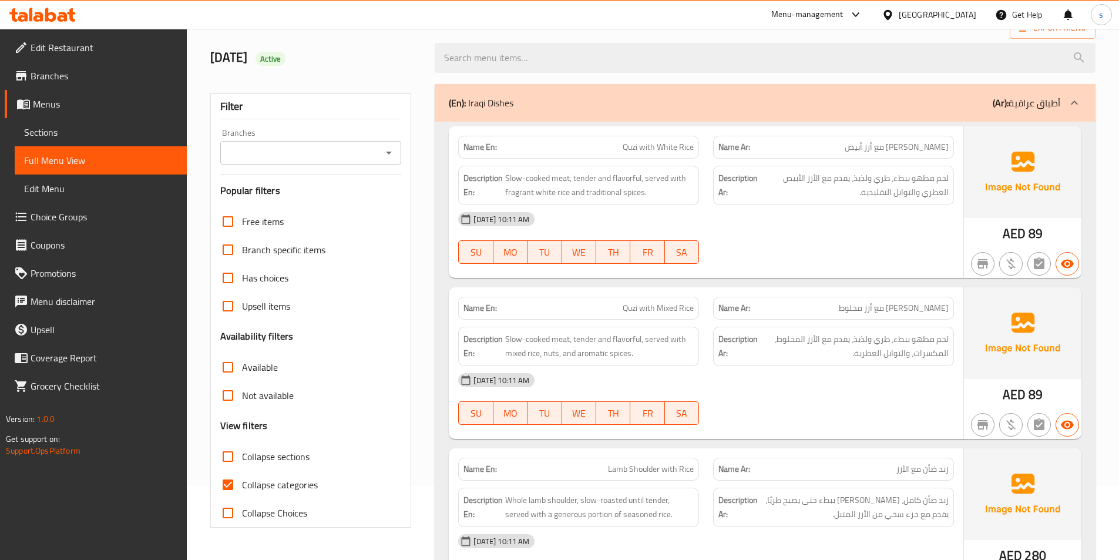
scroll to position [117, 0]
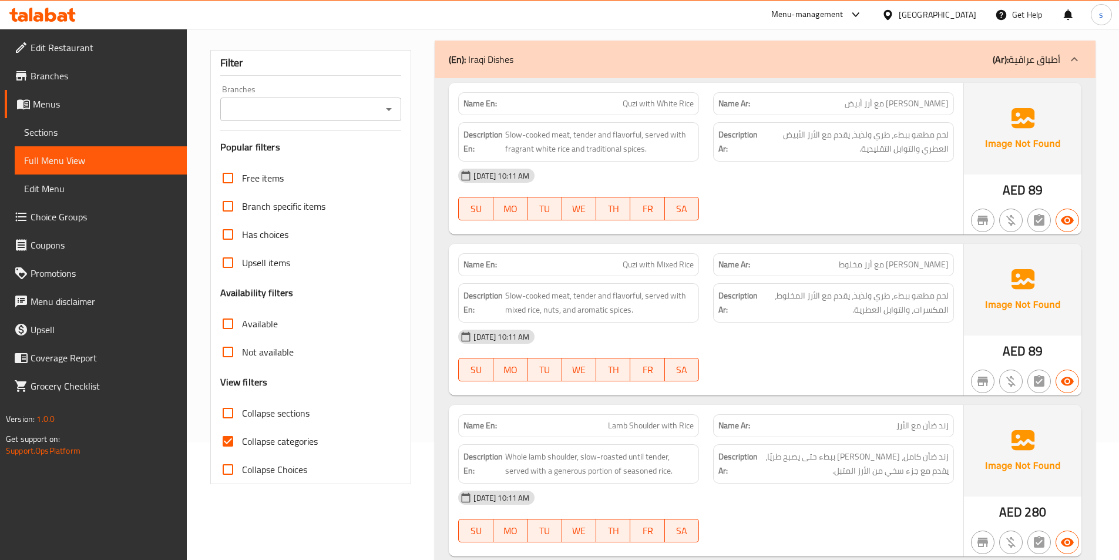
drag, startPoint x: 279, startPoint y: 447, endPoint x: 265, endPoint y: 408, distance: 41.8
click at [278, 447] on span "Collapse categories" at bounding box center [280, 441] width 76 height 14
click at [265, 408] on span "Collapse sections" at bounding box center [276, 413] width 68 height 14
click at [242, 408] on input "Collapse sections" at bounding box center [228, 413] width 28 height 28
checkbox input "true"
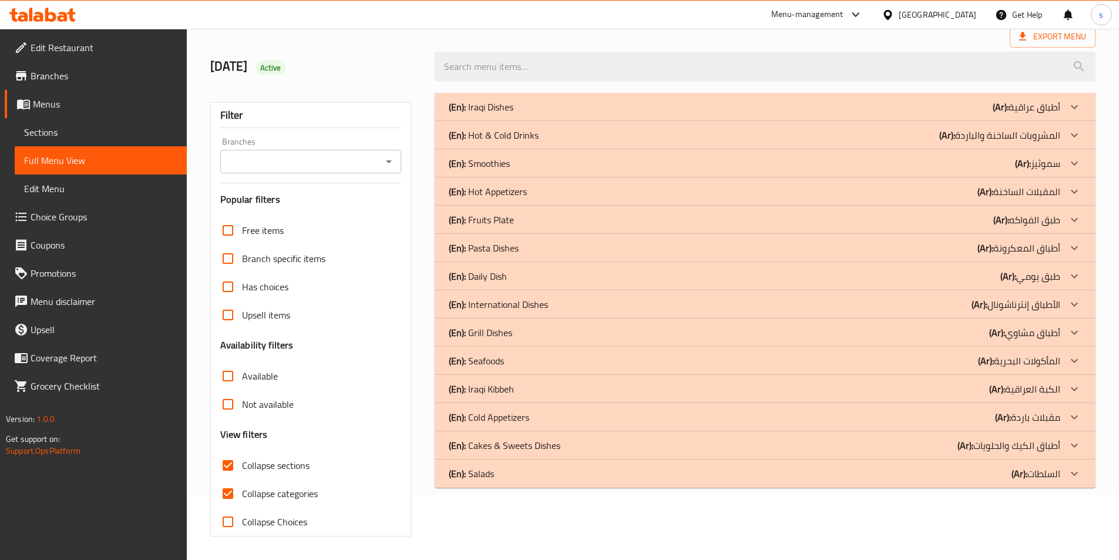
scroll to position [65, 0]
click at [266, 482] on label "Collapse categories" at bounding box center [266, 493] width 104 height 28
click at [242, 482] on input "Collapse categories" at bounding box center [228, 493] width 28 height 28
checkbox input "false"
click at [552, 190] on div "(En): Hot Appetizers (Ar): المقبلات الساخنة" at bounding box center [754, 191] width 611 height 14
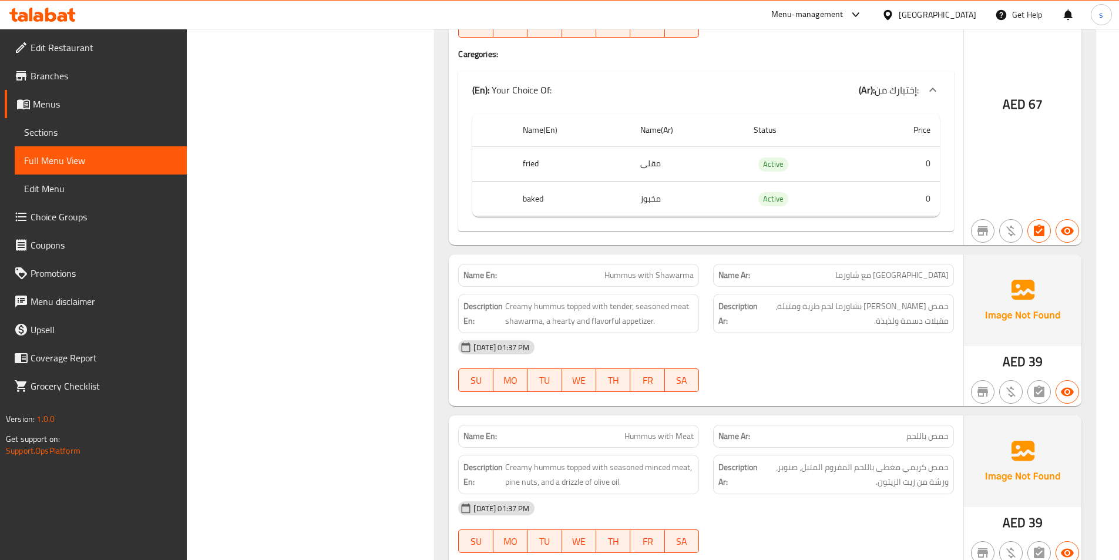
scroll to position [1866, 0]
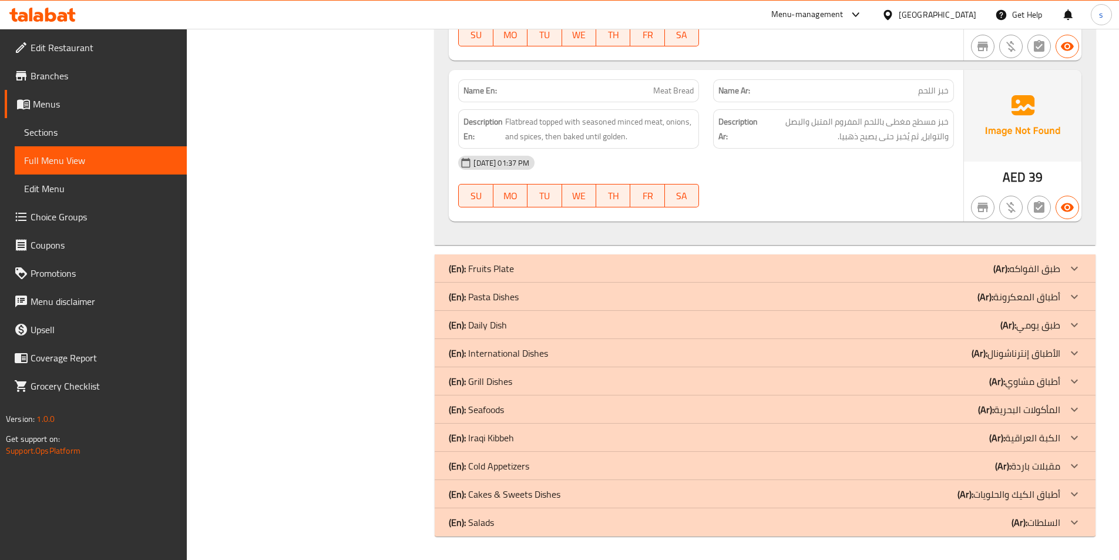
click at [527, 352] on p "(En): International Dishes" at bounding box center [498, 353] width 99 height 14
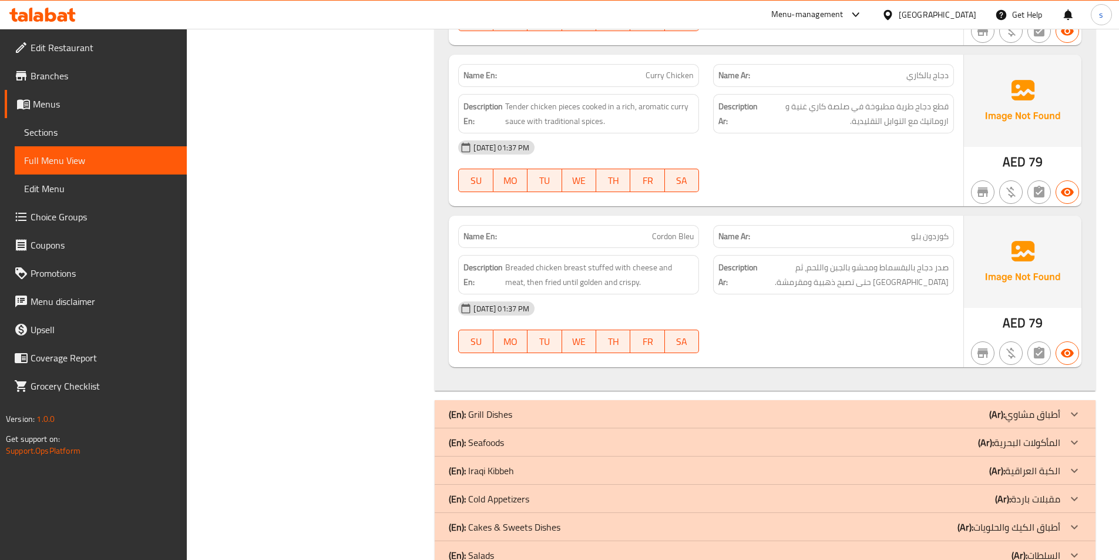
scroll to position [3232, 0]
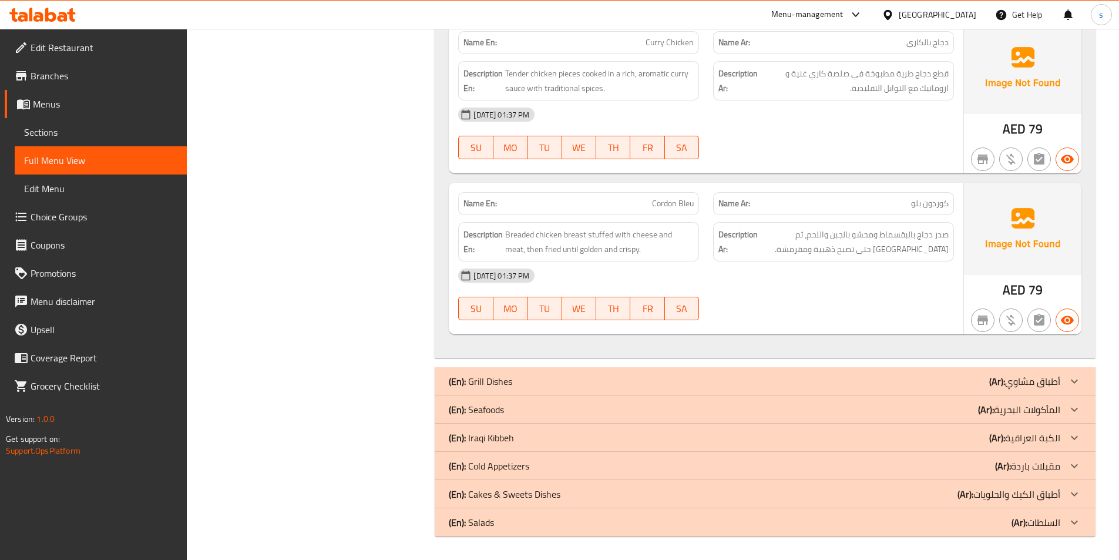
click at [534, 511] on div "(En): Salads (Ar): السلطات" at bounding box center [765, 522] width 661 height 28
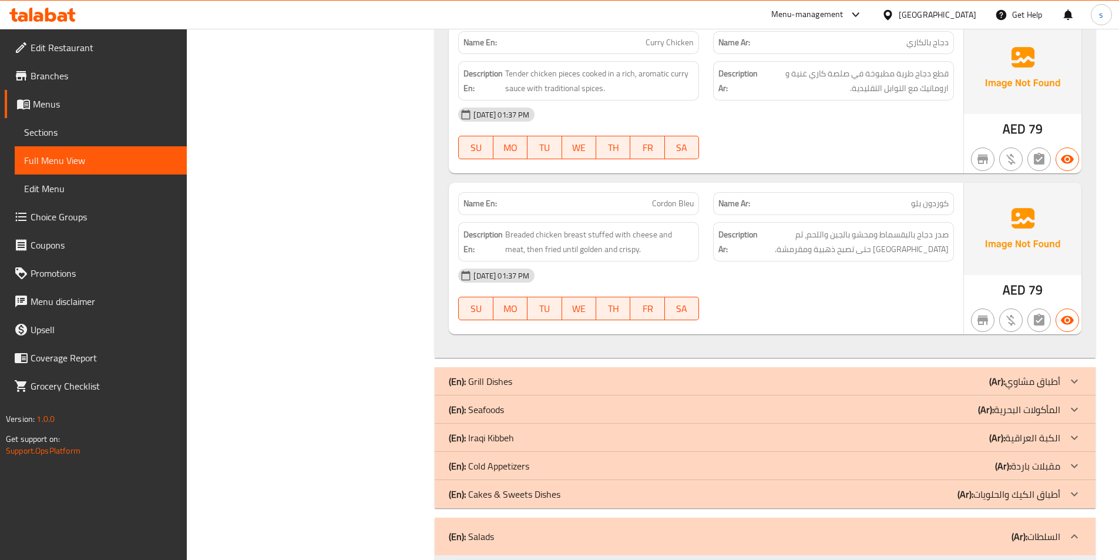
click at [521, 541] on div "(En): Salads (Ar): السلطات" at bounding box center [754, 536] width 611 height 14
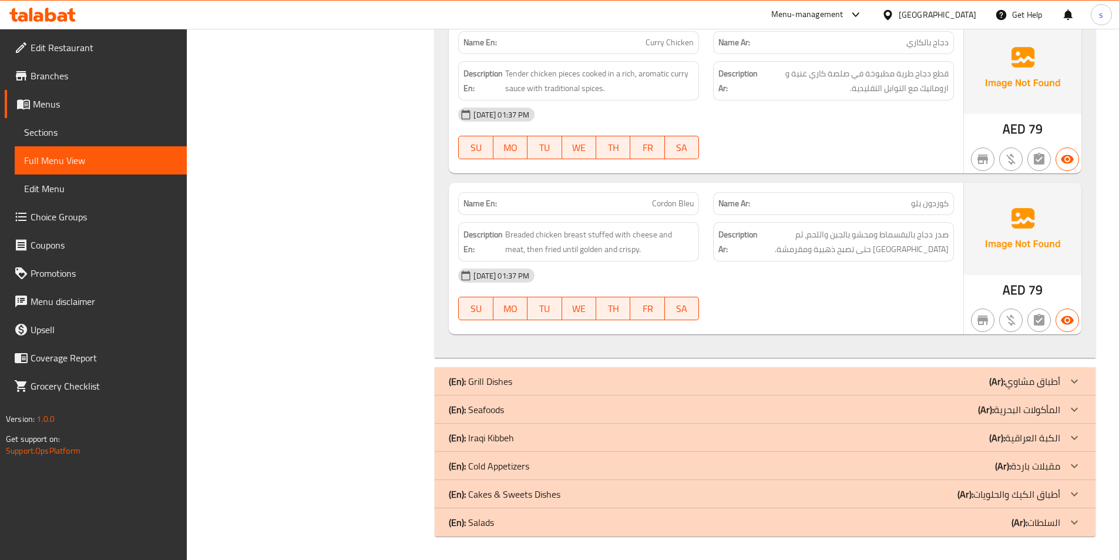
click at [564, 493] on div "(En): Cakes & Sweets Dishes (Ar): أطباق الكيك والحلويات" at bounding box center [754, 494] width 611 height 14
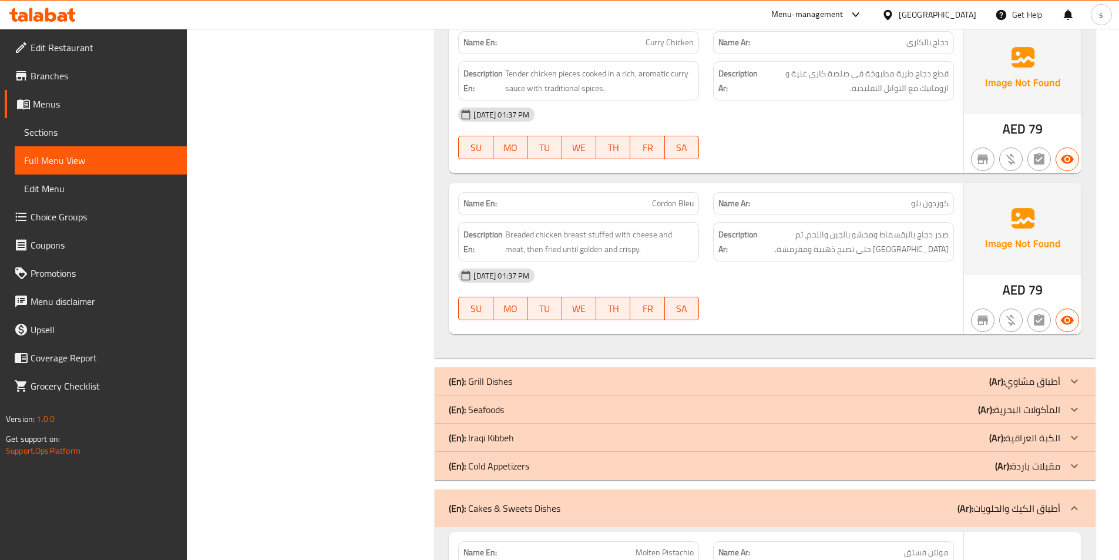
click at [545, 442] on div "(En): Iraqi Kibbeh (Ar): الكبة العراقية" at bounding box center [754, 437] width 611 height 14
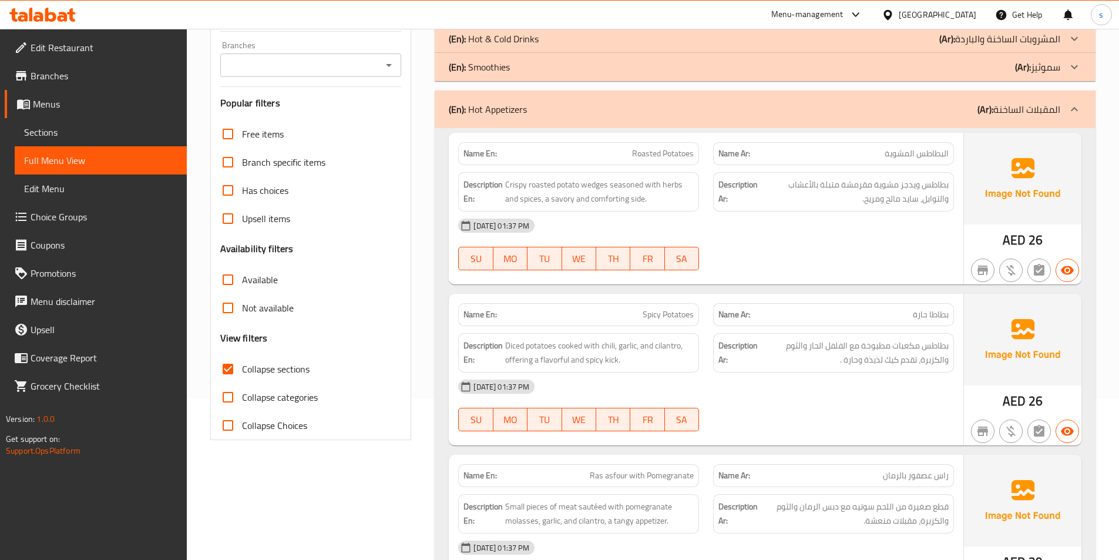
scroll to position [103, 0]
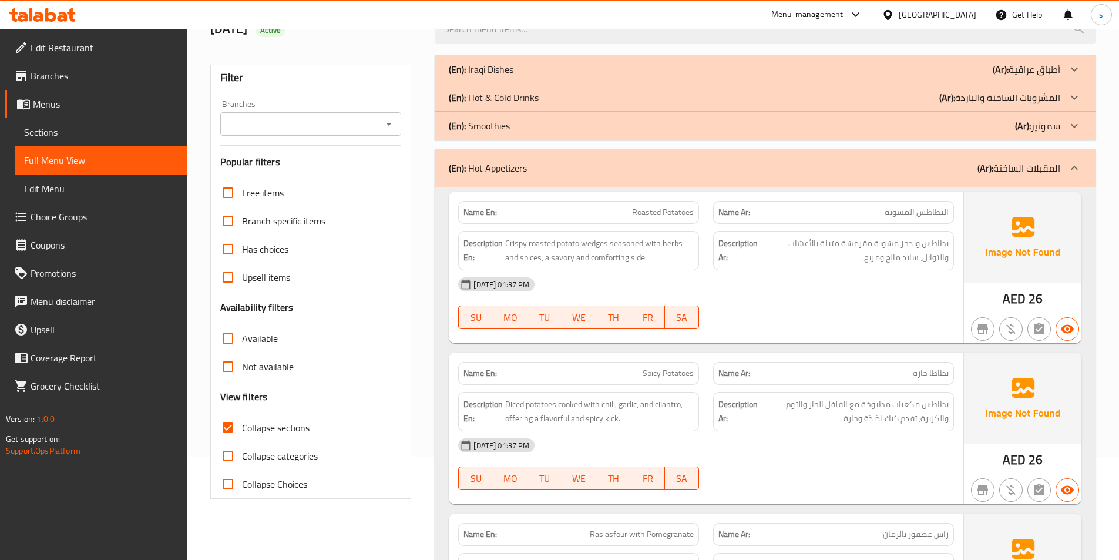
click at [792, 285] on div "[DATE] 01:37 PM" at bounding box center [706, 284] width 510 height 28
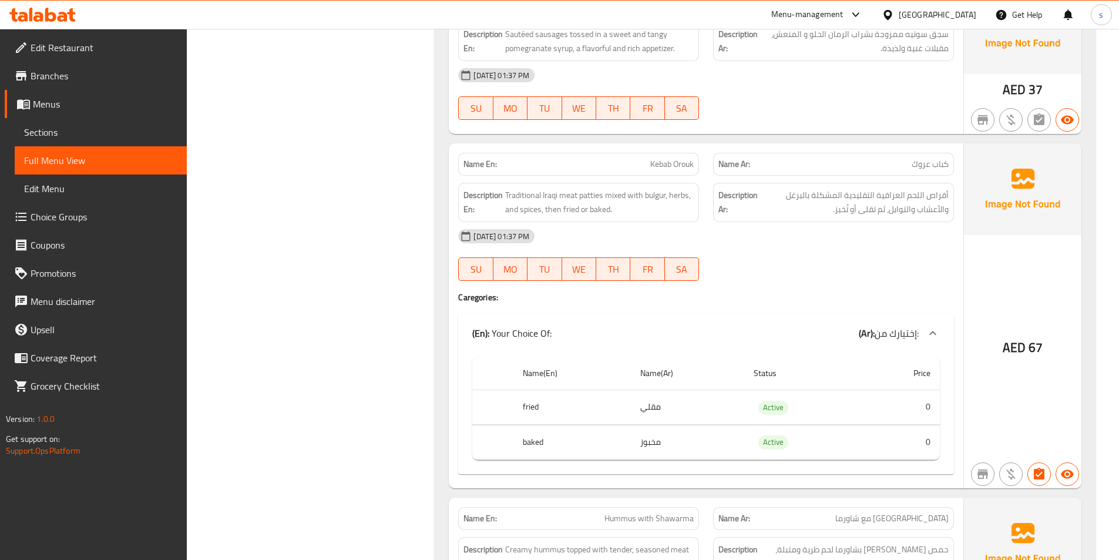
scroll to position [796, 0]
click at [761, 286] on div at bounding box center [833, 279] width 255 height 14
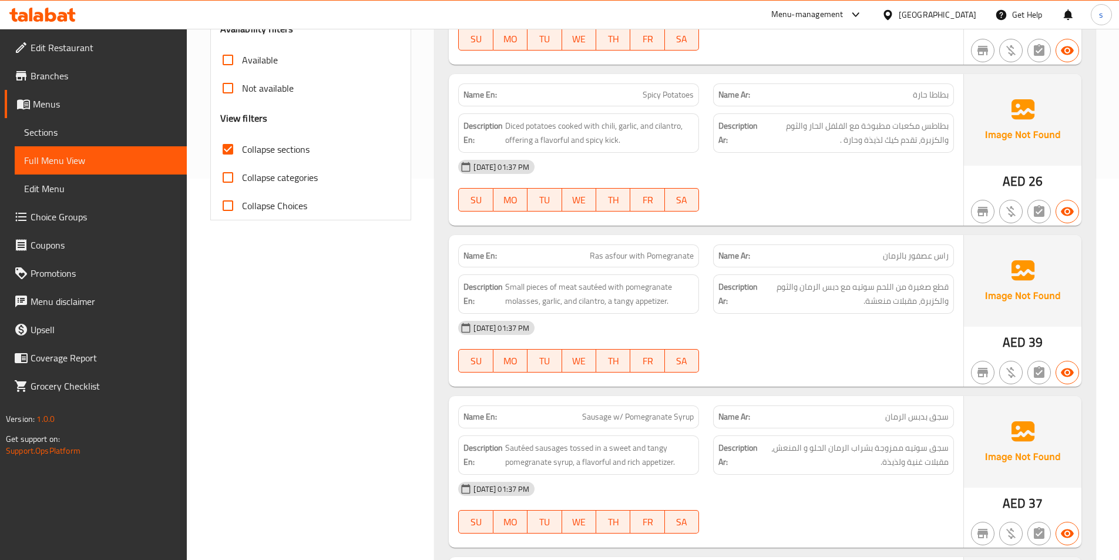
scroll to position [0, 0]
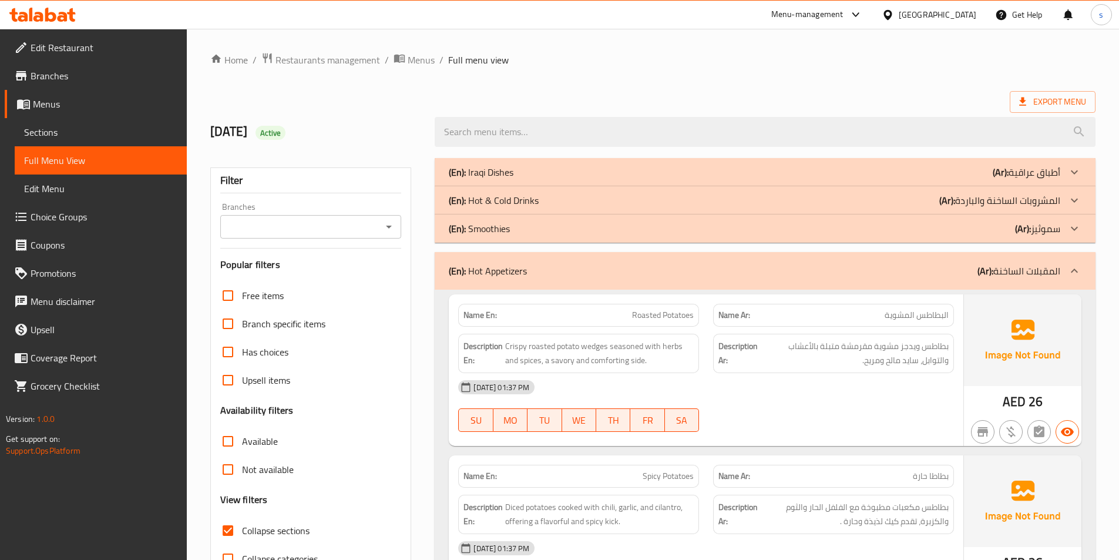
click at [227, 530] on input "Collapse sections" at bounding box center [228, 530] width 28 height 28
checkbox input "false"
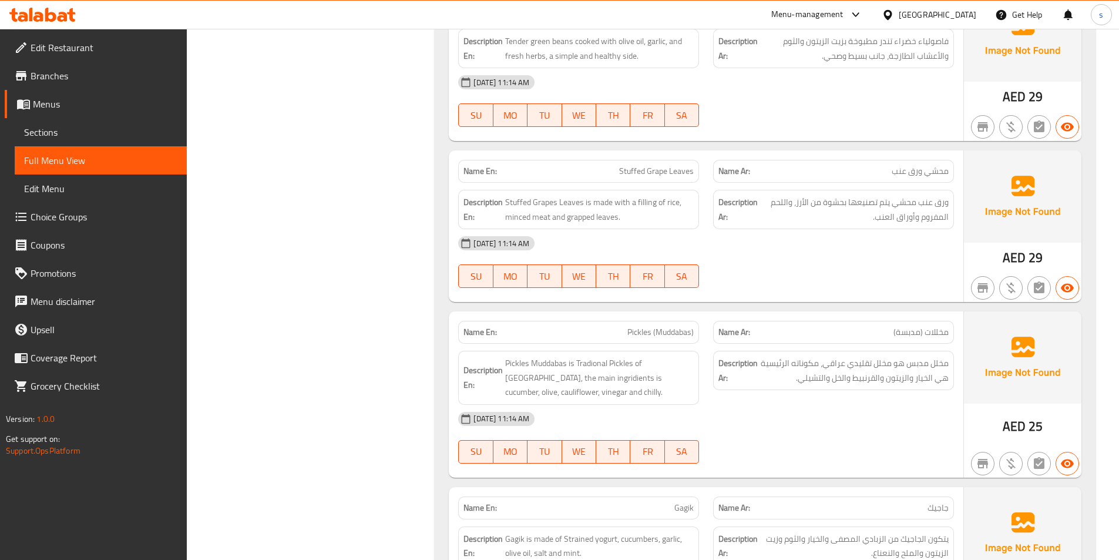
scroll to position [20410, 0]
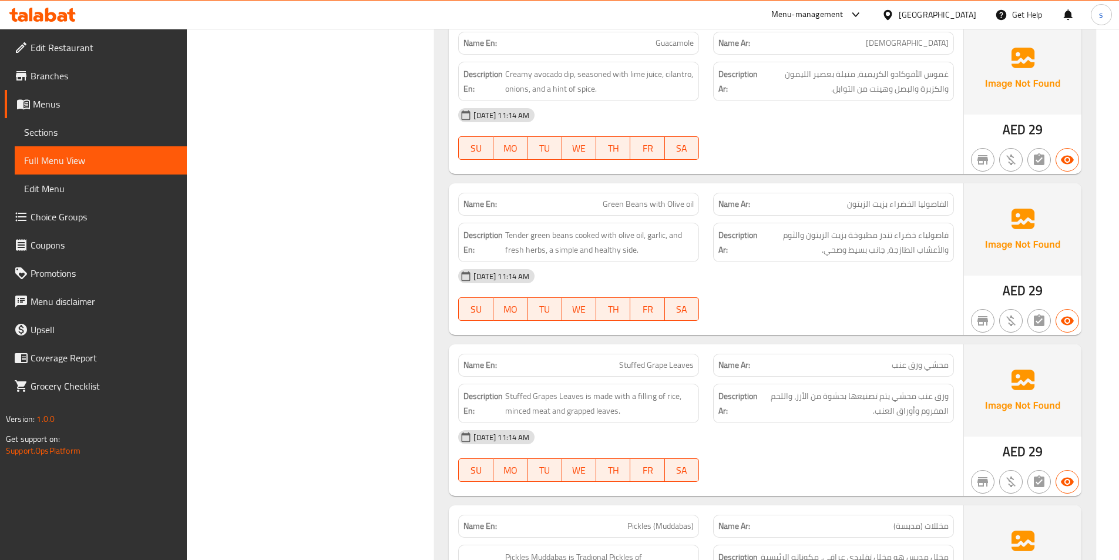
click at [41, 125] on span "Sections" at bounding box center [100, 132] width 153 height 14
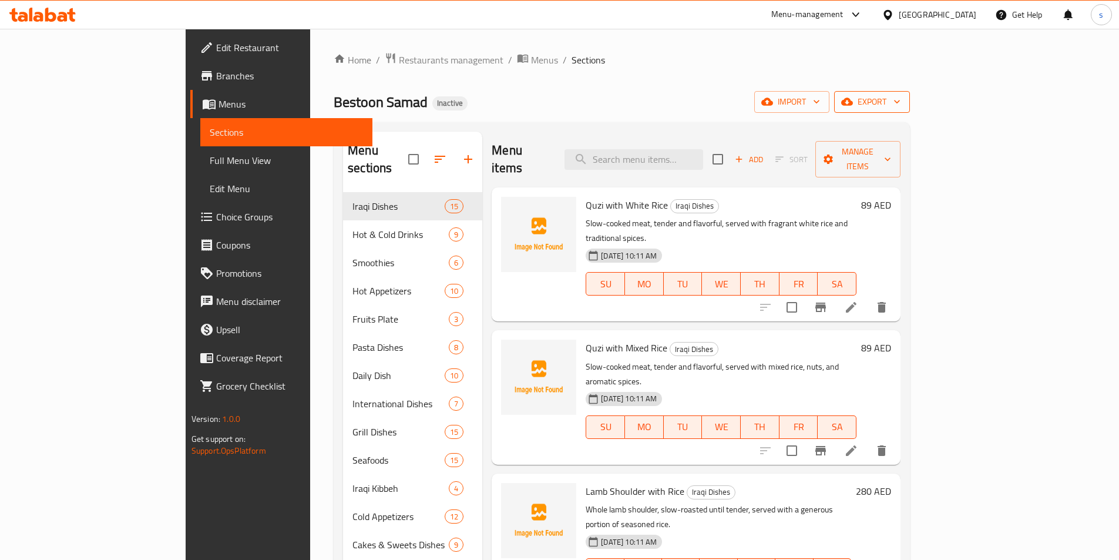
click at [900, 107] on span "export" at bounding box center [871, 102] width 57 height 15
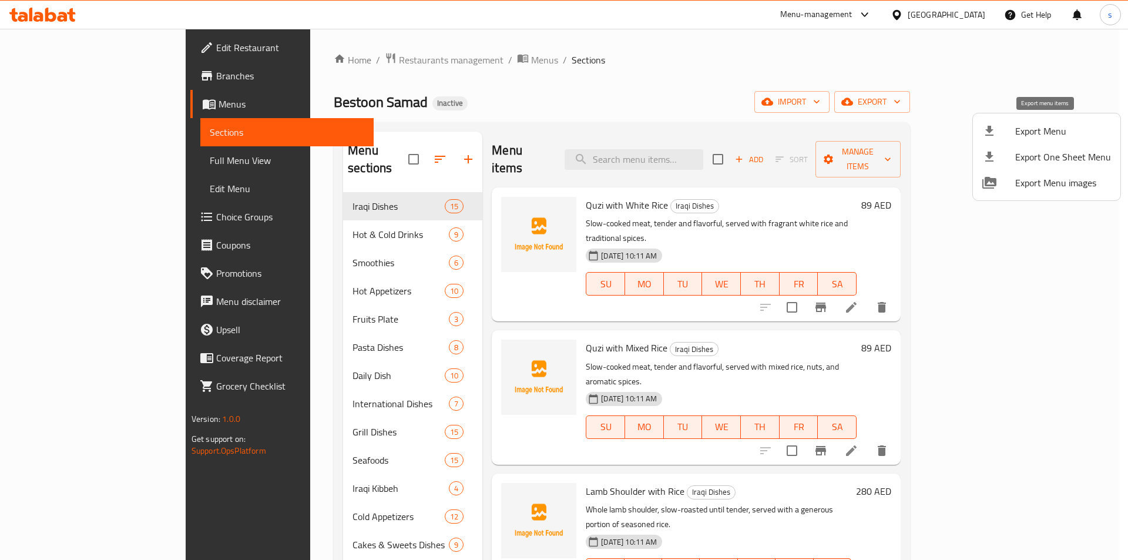
click at [1039, 125] on span "Export Menu" at bounding box center [1063, 131] width 96 height 14
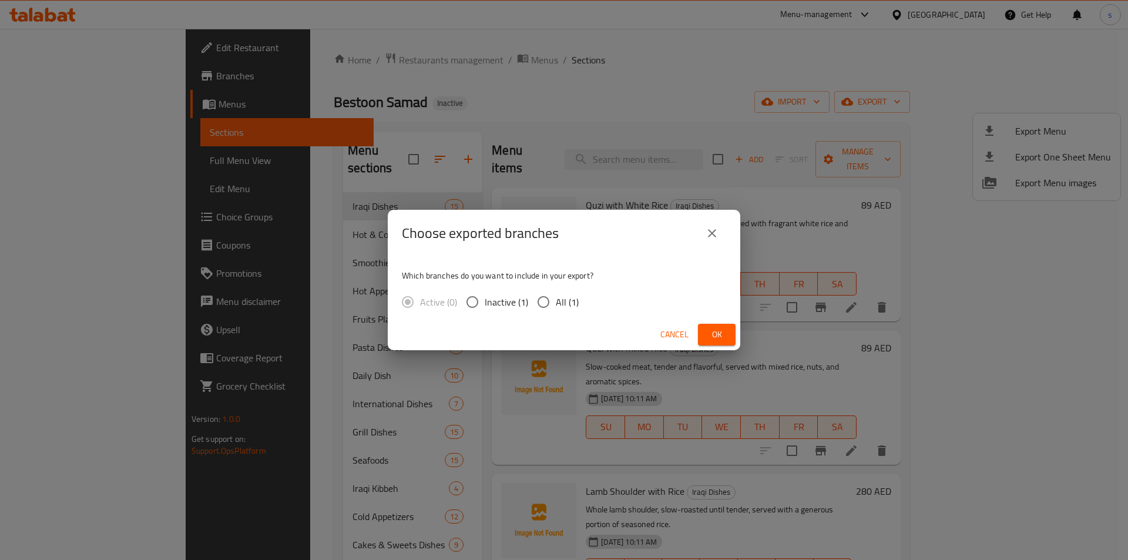
click at [547, 299] on input "All (1)" at bounding box center [543, 302] width 25 height 25
radio input "true"
click at [716, 334] on span "Ok" at bounding box center [716, 334] width 19 height 15
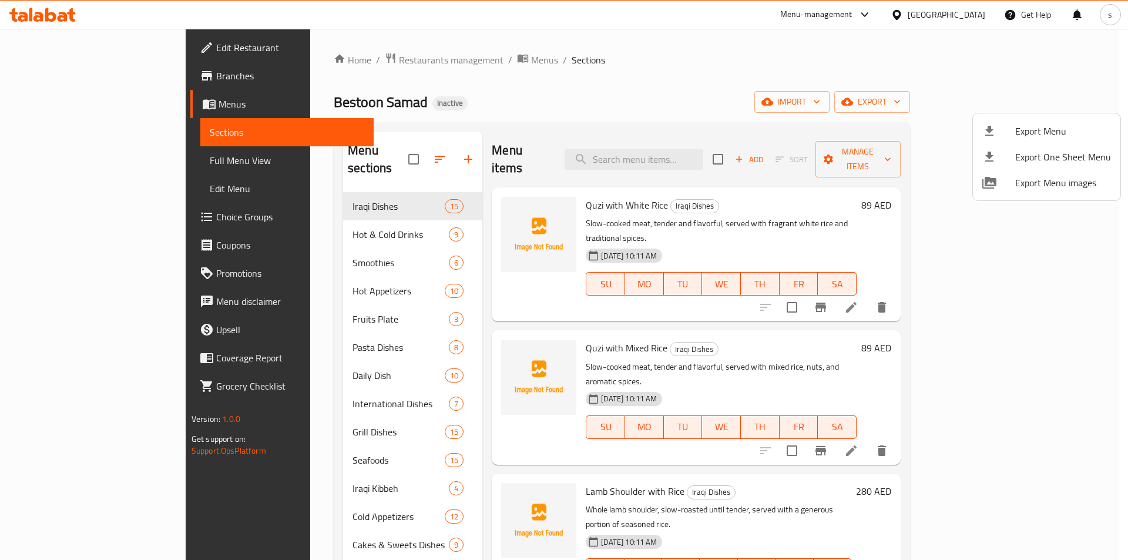
click at [577, 46] on div at bounding box center [564, 280] width 1128 height 560
